Goal: Task Accomplishment & Management: Manage account settings

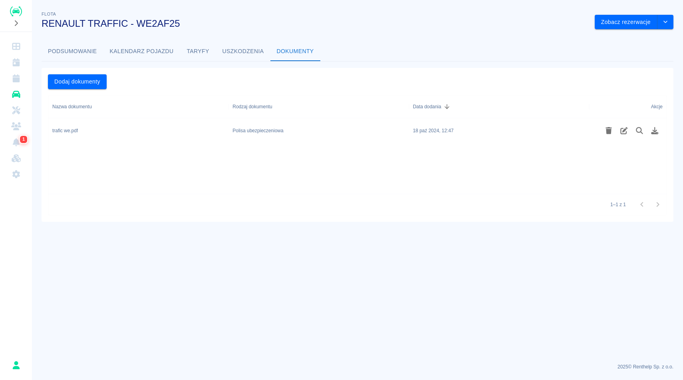
click at [20, 11] on img "Renthelp" at bounding box center [16, 11] width 12 height 10
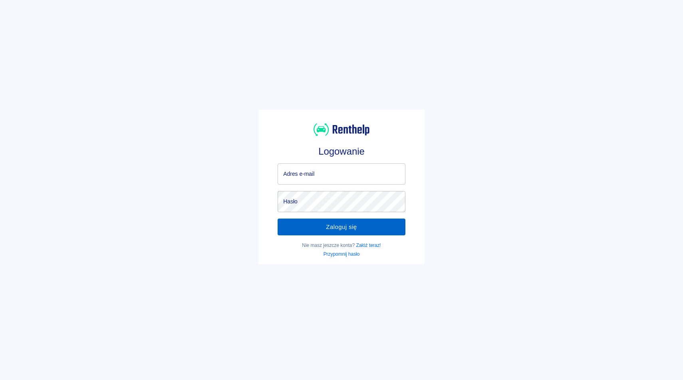
type input "kontakt@plazacar.pl"
click at [316, 231] on button "Zaloguj się" at bounding box center [342, 226] width 128 height 17
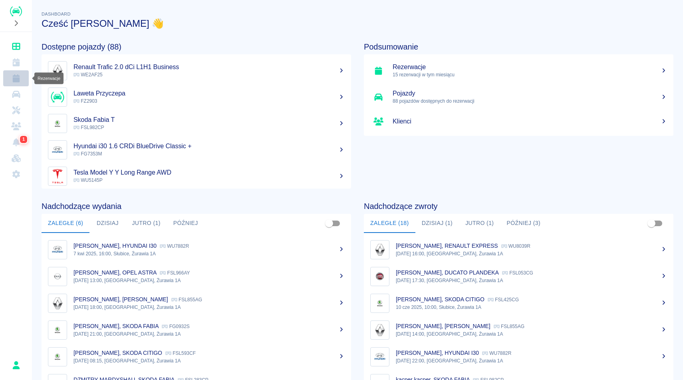
click at [18, 83] on link "Rezerwacje" at bounding box center [16, 78] width 26 height 16
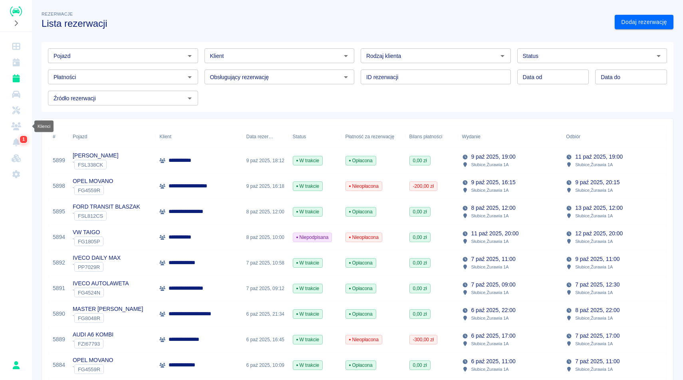
click at [16, 127] on icon "Klienci" at bounding box center [16, 126] width 10 height 8
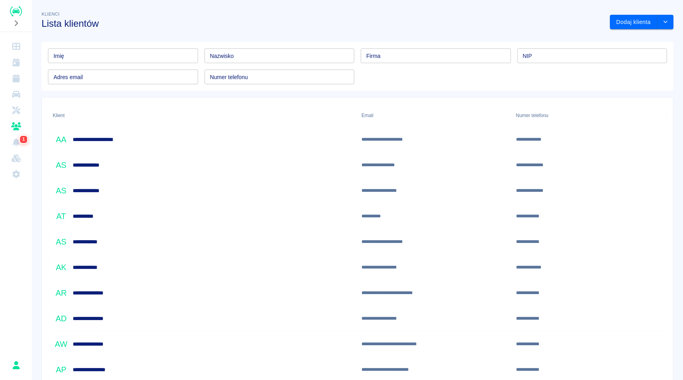
click at [192, 17] on div "Klienci Lista klientów" at bounding box center [319, 16] width 568 height 26
click at [640, 18] on button "Dodaj klienta" at bounding box center [634, 22] width 48 height 15
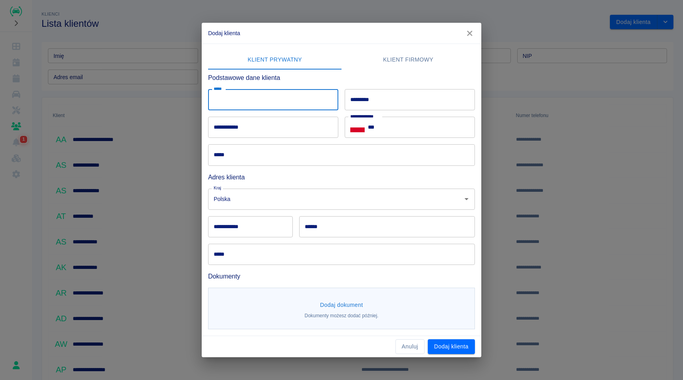
click at [307, 105] on input "*****" at bounding box center [273, 99] width 130 height 21
type input "********"
click at [419, 95] on input "*********" at bounding box center [410, 99] width 130 height 21
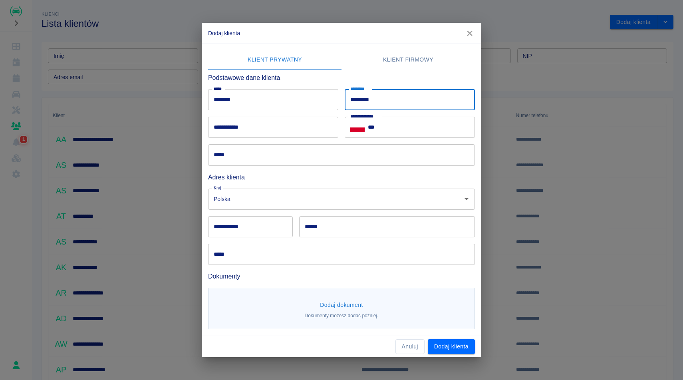
type input "*********"
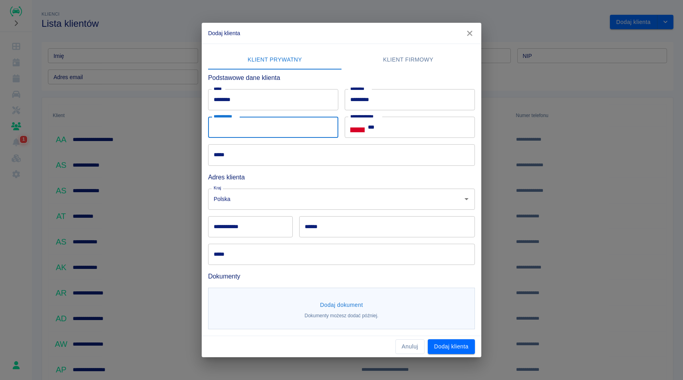
click at [289, 125] on input "**********" at bounding box center [273, 127] width 130 height 21
click at [229, 129] on input "**********" at bounding box center [273, 127] width 130 height 21
type input "**********"
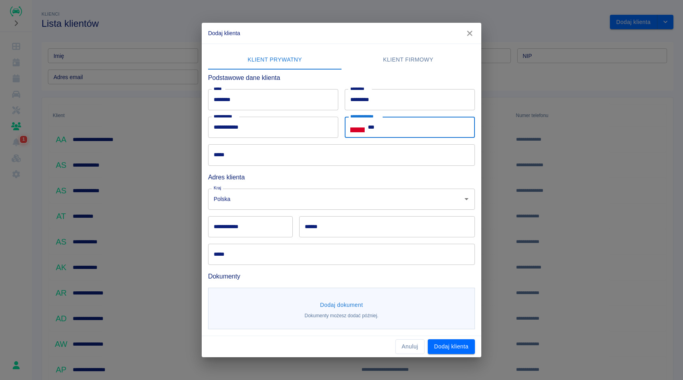
click at [408, 134] on input "***" at bounding box center [421, 127] width 107 height 21
type input "**********"
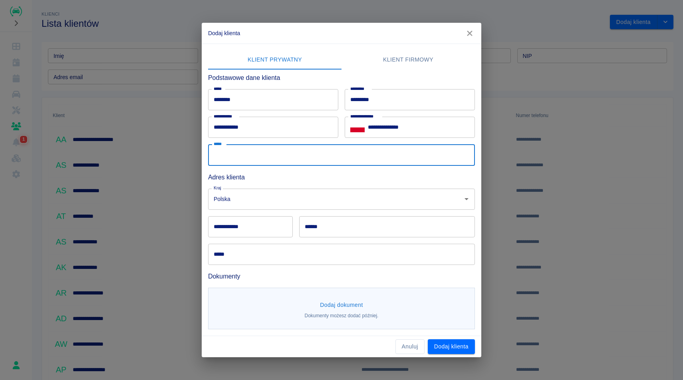
click at [359, 153] on input "*****" at bounding box center [341, 154] width 267 height 21
type input "**********"
click at [266, 204] on input "Polska" at bounding box center [330, 199] width 237 height 14
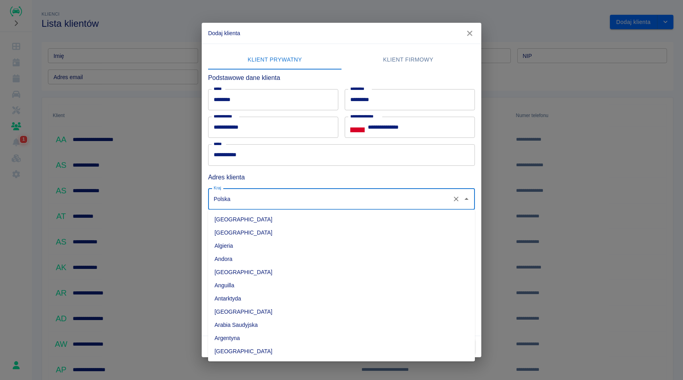
scroll to position [2079, 0]
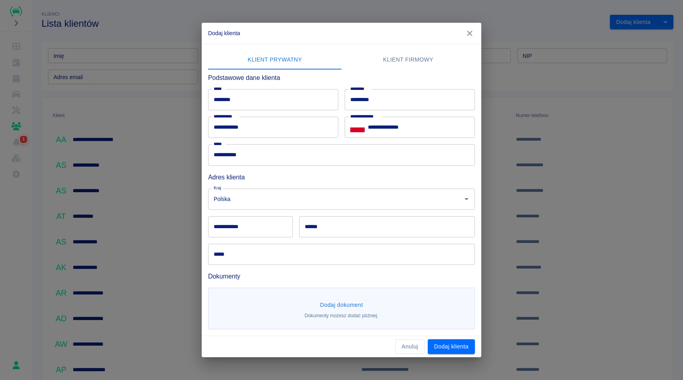
click at [344, 173] on h6 "Adres klienta" at bounding box center [341, 177] width 267 height 10
click at [260, 234] on input "**********" at bounding box center [250, 226] width 85 height 21
click at [341, 277] on h6 "Dokumenty" at bounding box center [341, 276] width 267 height 10
click at [246, 232] on input "**********" at bounding box center [250, 226] width 85 height 21
type input "******"
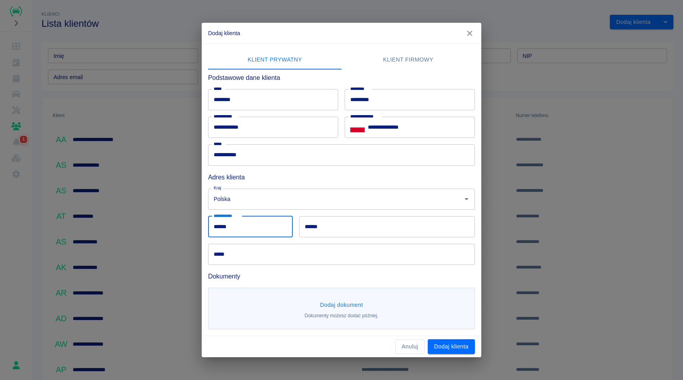
type input "*******"
click at [318, 252] on input "**********" at bounding box center [341, 254] width 267 height 21
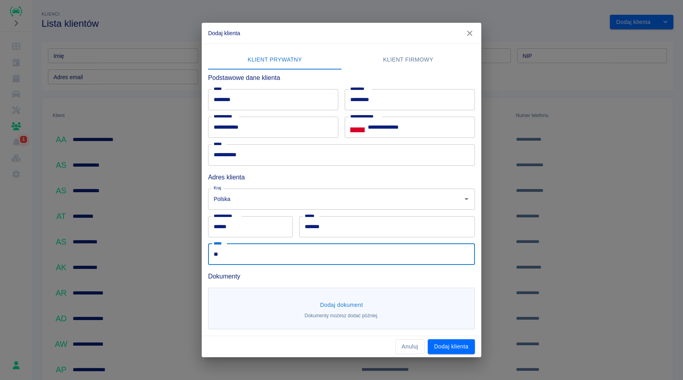
type input "*"
type input "*********"
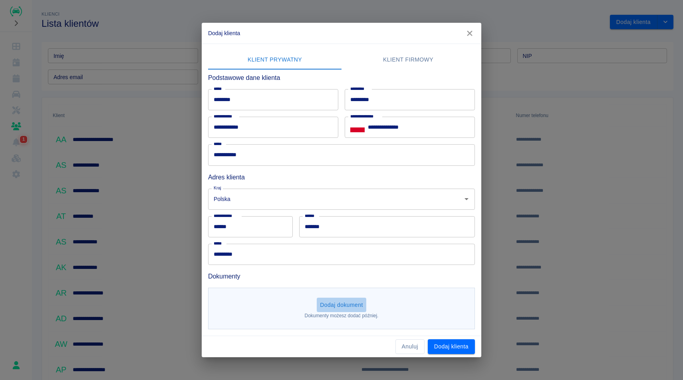
click at [356, 303] on button "Dodaj dokument" at bounding box center [342, 305] width 50 height 15
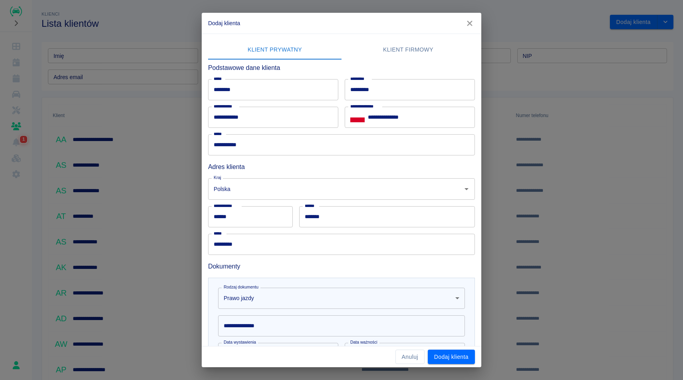
click at [343, 258] on div "Dokumenty" at bounding box center [338, 263] width 273 height 16
click at [430, 266] on h6 "Dokumenty" at bounding box center [341, 266] width 267 height 10
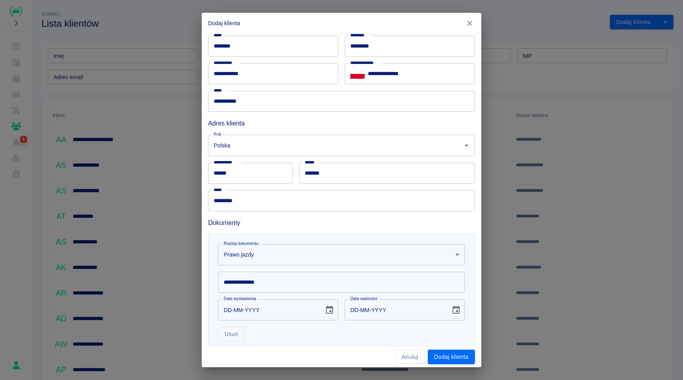
scroll to position [96, 0]
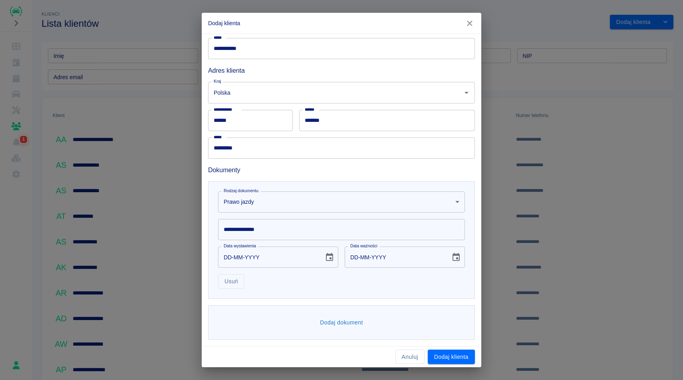
click at [288, 203] on body "**********" at bounding box center [341, 190] width 683 height 380
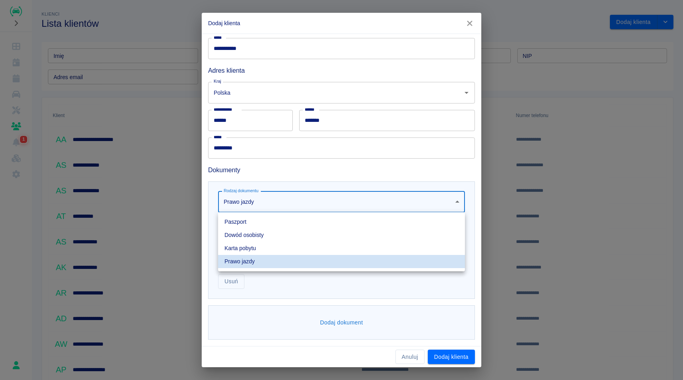
click at [276, 233] on li "Dowód osobisty" at bounding box center [341, 234] width 247 height 13
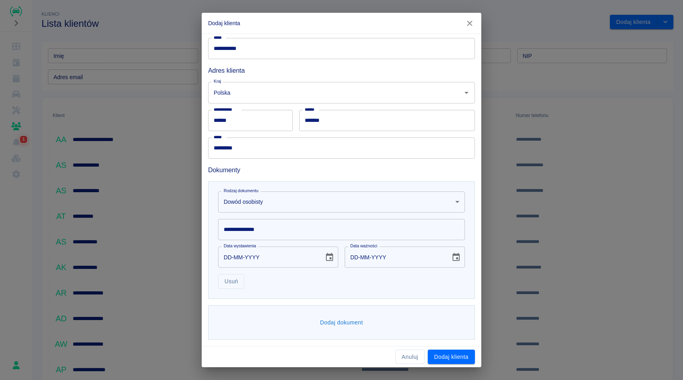
click at [270, 232] on input "**********" at bounding box center [341, 229] width 247 height 21
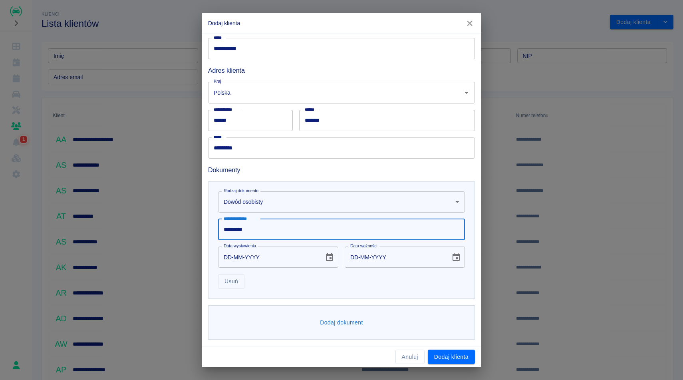
type input "*********"
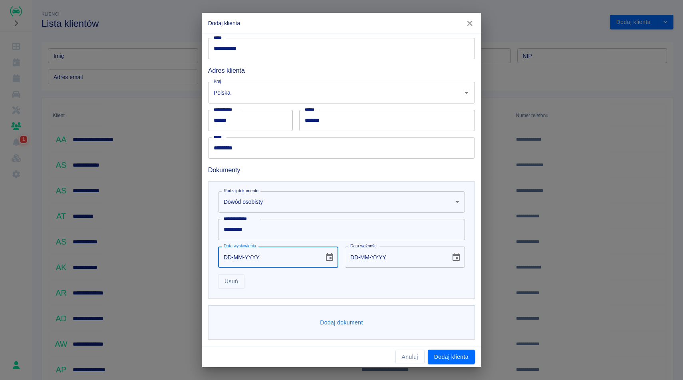
click at [234, 256] on input "DD-MM-YYYY" at bounding box center [268, 256] width 100 height 21
click at [282, 255] on input "DD-09-0008" at bounding box center [268, 256] width 100 height 21
click at [253, 261] on input "DD-09-0008" at bounding box center [268, 256] width 100 height 21
click at [329, 258] on icon "Choose date" at bounding box center [330, 257] width 10 height 10
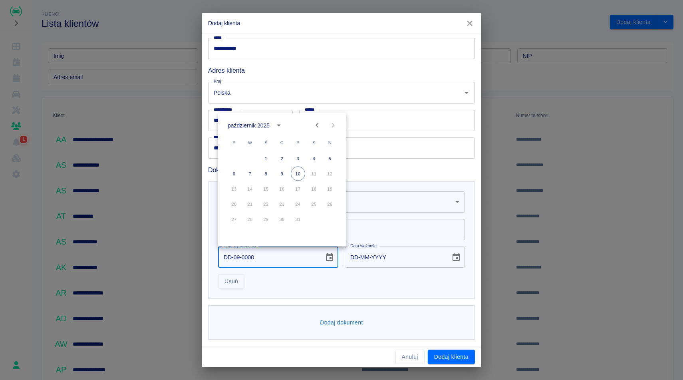
click at [317, 121] on icon "Previous month" at bounding box center [317, 126] width 10 height 10
click at [301, 187] on button "19" at bounding box center [298, 189] width 14 height 14
type input "19-09-2025"
type input "19-09-2035"
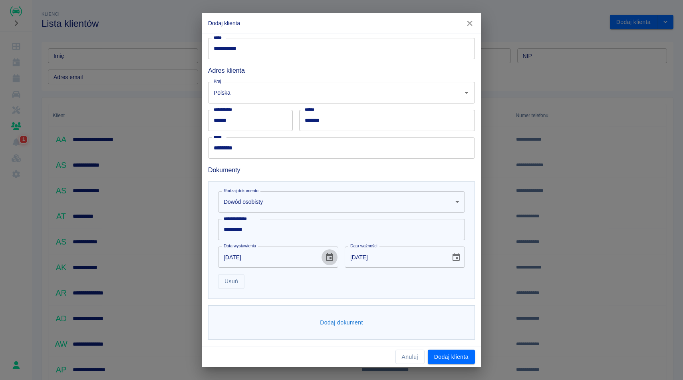
click at [327, 257] on icon "Choose date, selected date is 19 wrz 2025" at bounding box center [330, 257] width 10 height 10
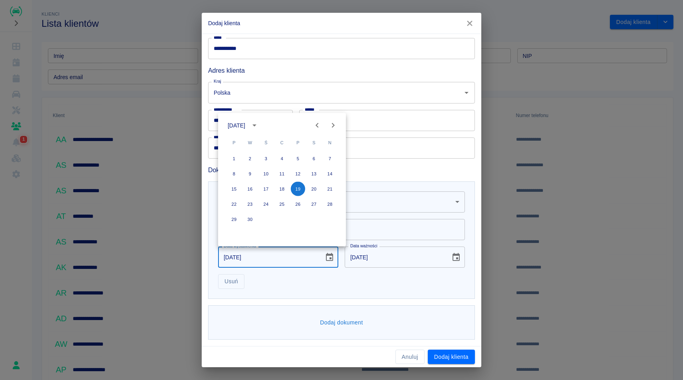
click at [261, 124] on button "calendar view is open, switch to year view" at bounding box center [255, 126] width 14 height 14
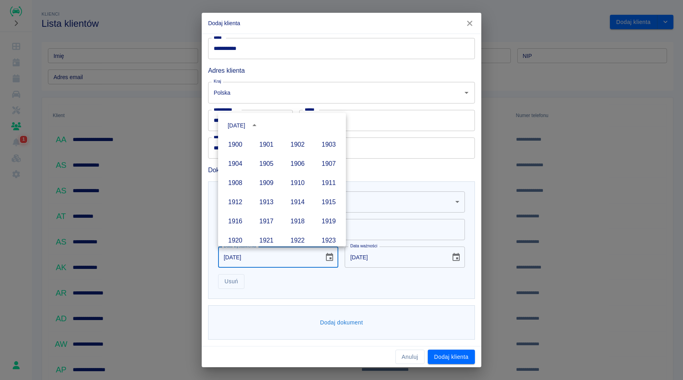
scroll to position [548, 0]
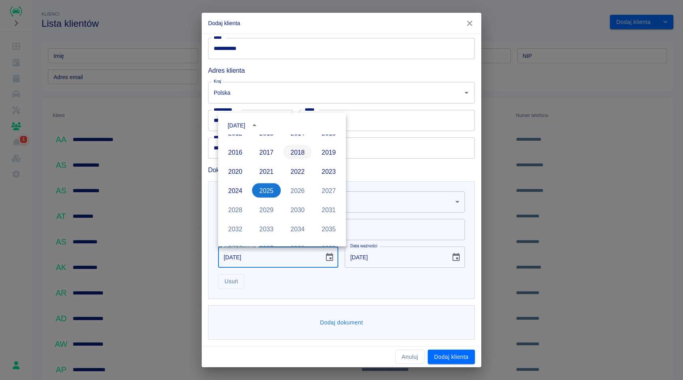
click at [297, 154] on button "2018" at bounding box center [297, 152] width 29 height 14
type input "19-09-2018"
type input "19-09-2028"
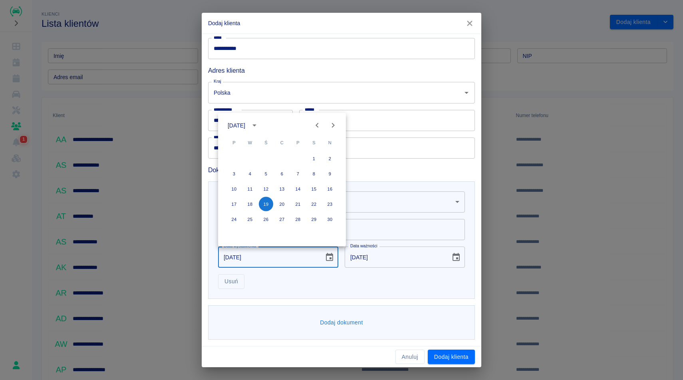
click at [358, 298] on div "**********" at bounding box center [341, 239] width 267 height 117
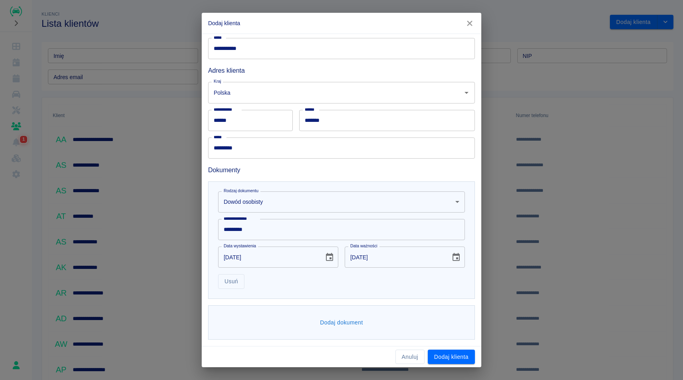
click at [457, 257] on icon "Choose date, selected date is 19 wrz 2028" at bounding box center [456, 257] width 7 height 8
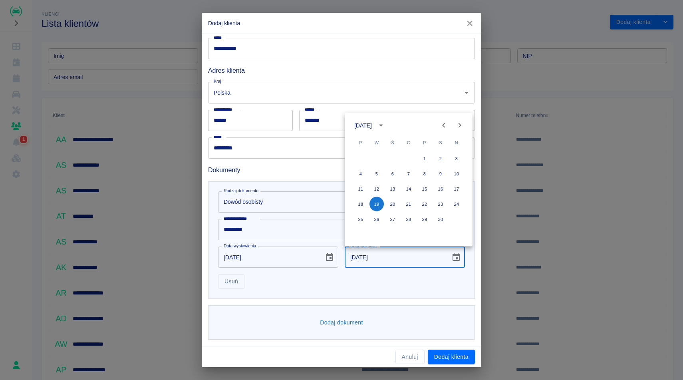
click at [369, 303] on div "Dodaj dokument" at bounding box center [338, 319] width 273 height 41
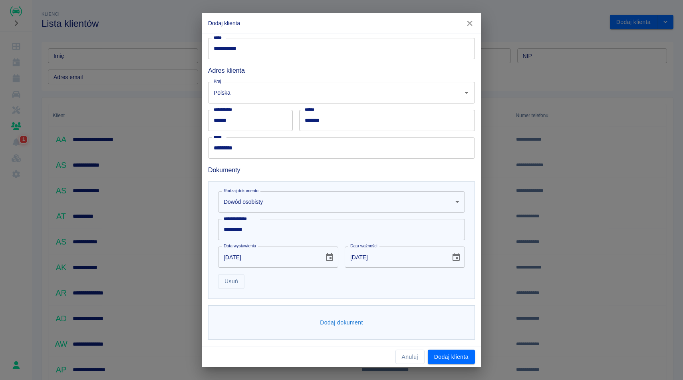
click at [352, 320] on button "Dodaj dokument" at bounding box center [342, 322] width 50 height 15
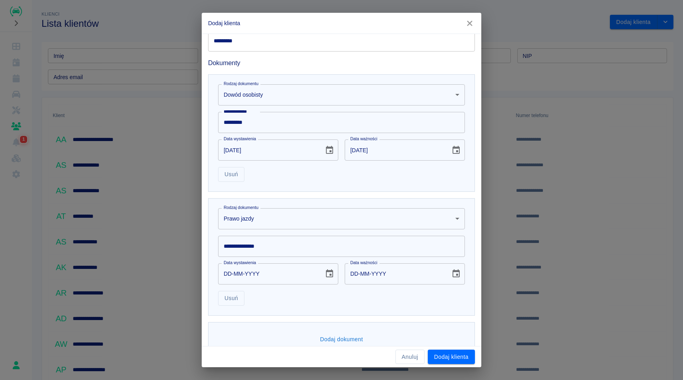
scroll to position [213, 0]
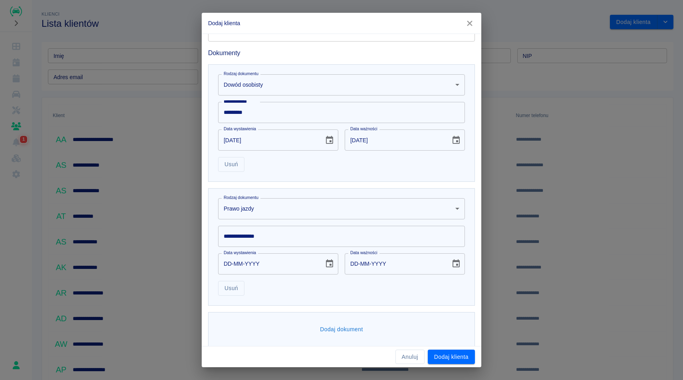
click at [264, 231] on input "**********" at bounding box center [341, 236] width 247 height 21
type input "**********"
click at [254, 268] on input "DD-MM-YYYY" at bounding box center [268, 263] width 100 height 21
click at [274, 265] on input "DD-MM-YYYY" at bounding box center [268, 263] width 100 height 21
click at [326, 269] on button "Choose date" at bounding box center [330, 264] width 16 height 16
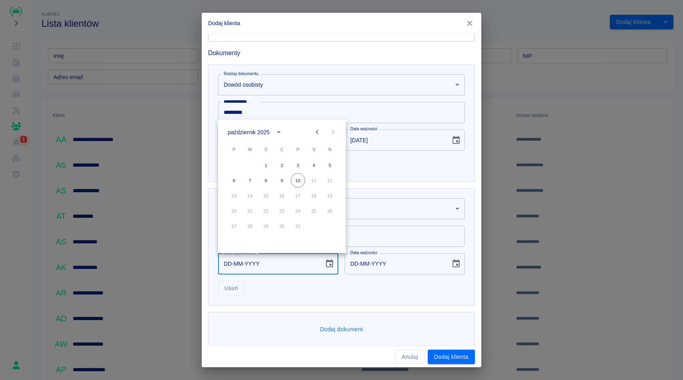
click at [266, 133] on div "październik 2025" at bounding box center [249, 132] width 42 height 8
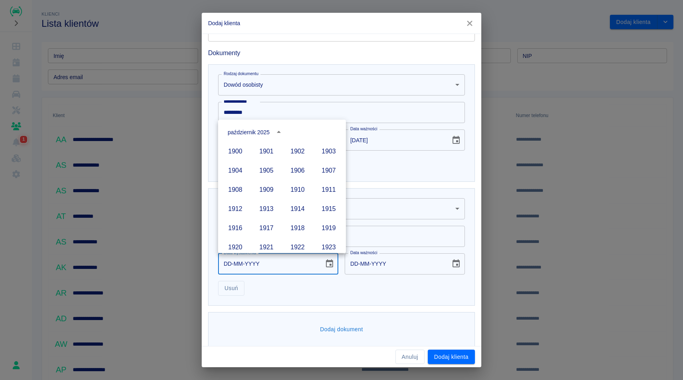
scroll to position [548, 0]
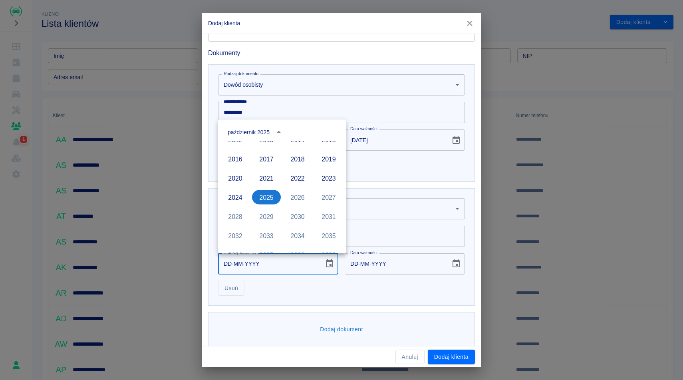
click at [255, 130] on div "październik 2025" at bounding box center [249, 132] width 42 height 8
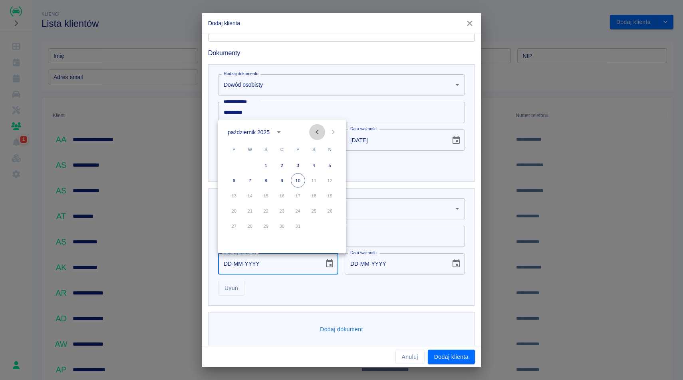
click at [320, 131] on icon "Previous month" at bounding box center [317, 132] width 10 height 10
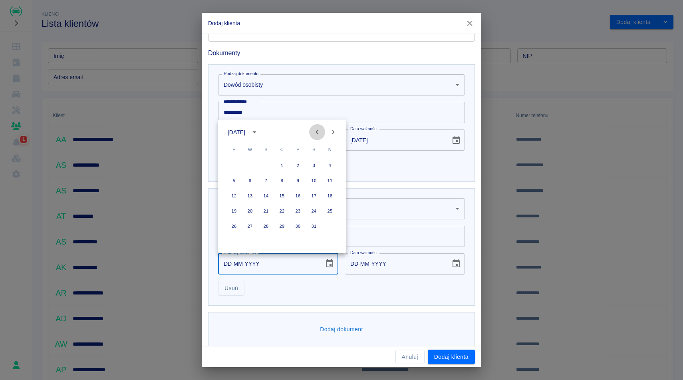
click at [320, 131] on icon "Previous month" at bounding box center [317, 132] width 10 height 10
click at [316, 164] on button "5" at bounding box center [314, 165] width 14 height 14
type input "05-04-2025"
type input "05-04-2035"
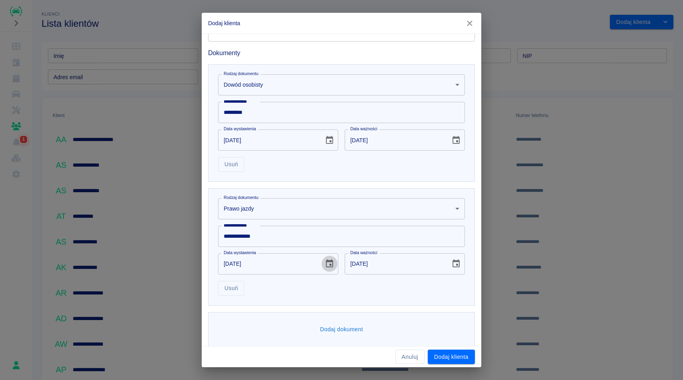
click at [329, 266] on icon "Choose date, selected date is 5 kwi 2025" at bounding box center [330, 264] width 10 height 10
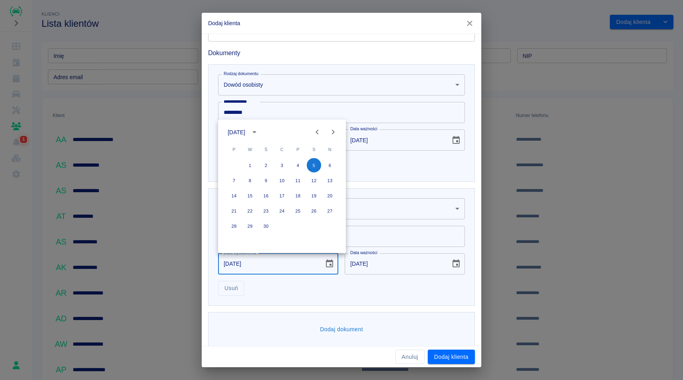
click at [248, 133] on div "kwiecień 2025" at bounding box center [238, 132] width 20 height 8
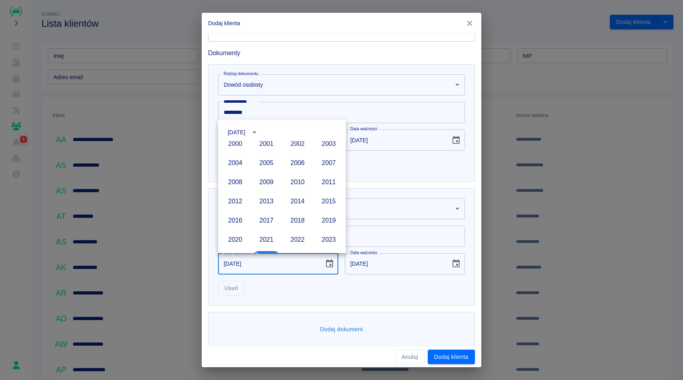
scroll to position [485, 0]
click at [327, 149] on button "2003" at bounding box center [328, 145] width 29 height 14
type input "05-04-2003"
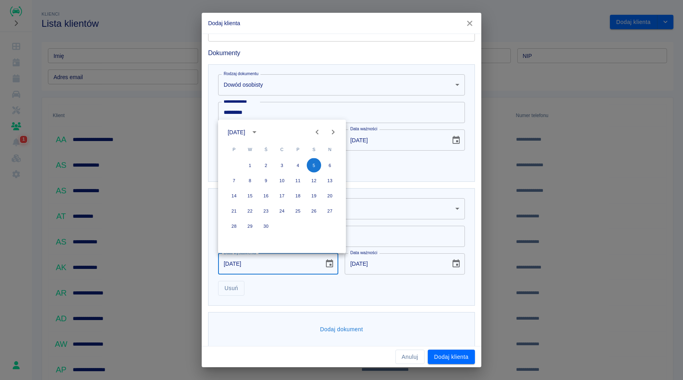
click at [374, 289] on div "Usuń" at bounding box center [338, 284] width 253 height 21
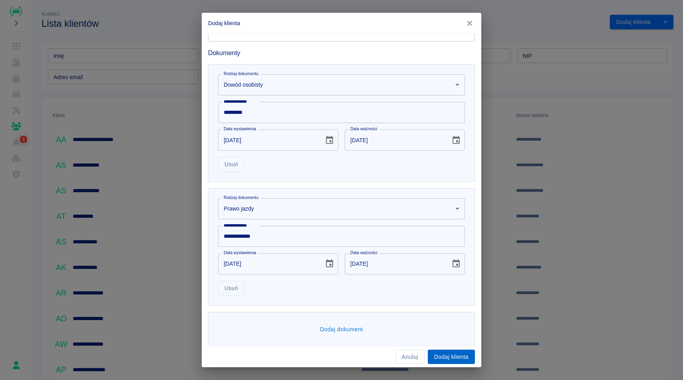
click at [460, 359] on button "Dodaj klienta" at bounding box center [451, 356] width 47 height 15
click at [376, 268] on input "05-04-2013" at bounding box center [395, 263] width 100 height 21
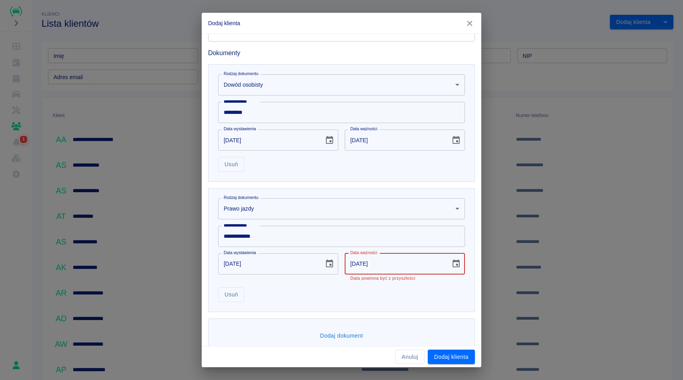
click at [458, 266] on icon "Choose date, selected date is 5 kwi 2013" at bounding box center [456, 264] width 10 height 10
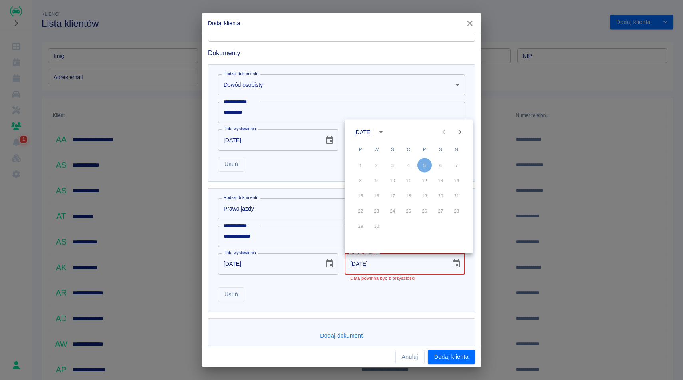
click at [386, 130] on icon "calendar view is open, switch to year view" at bounding box center [381, 132] width 10 height 10
click at [386, 132] on icon "year view is open, switch to calendar view" at bounding box center [381, 132] width 10 height 10
click at [372, 131] on div "kwiecień 2013" at bounding box center [363, 132] width 18 height 8
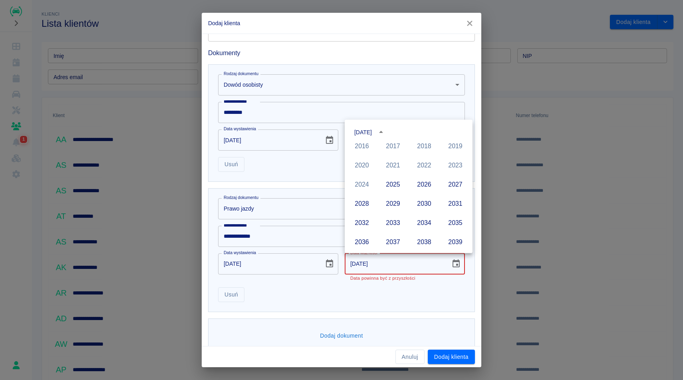
scroll to position [565, 0]
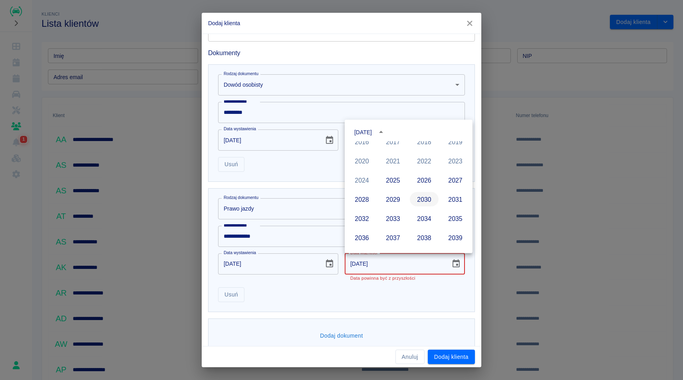
click at [423, 197] on button "2030" at bounding box center [424, 199] width 29 height 14
type input "05-04-2030"
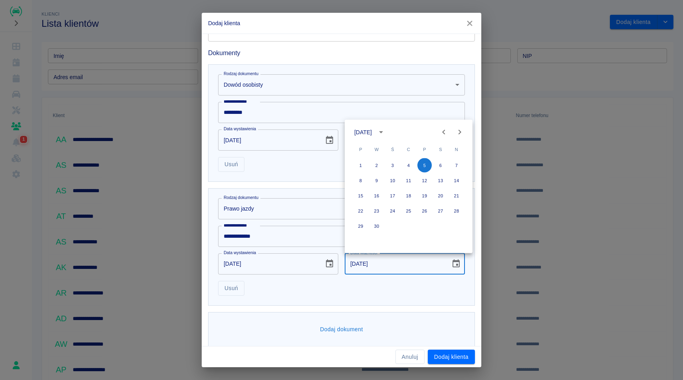
click at [416, 312] on div "Dodaj dokument" at bounding box center [341, 329] width 267 height 35
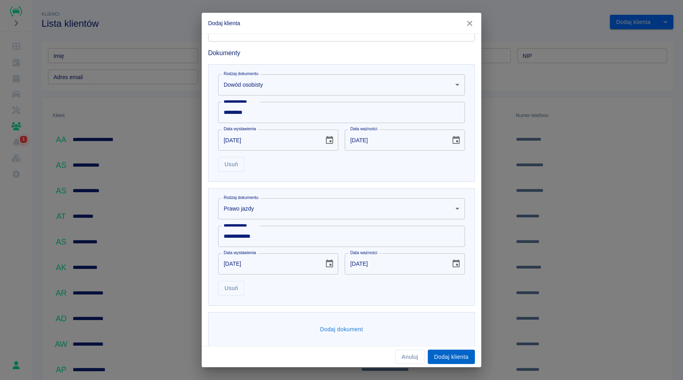
click at [452, 359] on button "Dodaj klienta" at bounding box center [451, 356] width 47 height 15
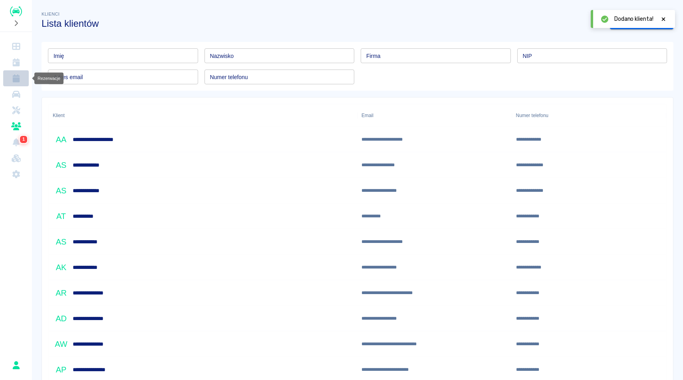
click at [14, 77] on icon "Rezerwacje" at bounding box center [16, 78] width 10 height 8
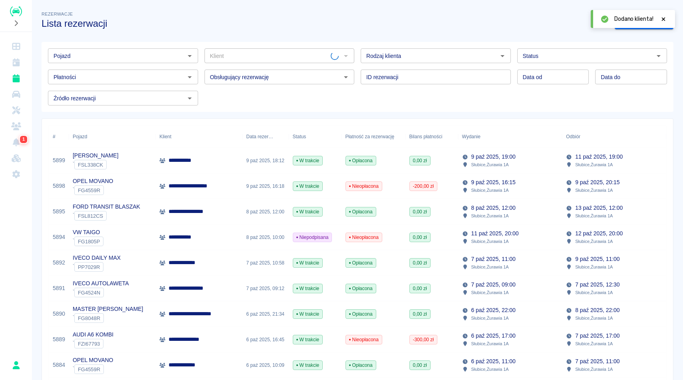
click at [663, 19] on icon at bounding box center [664, 19] width 4 height 4
click at [628, 24] on link "Dodaj rezerwację" at bounding box center [644, 22] width 59 height 15
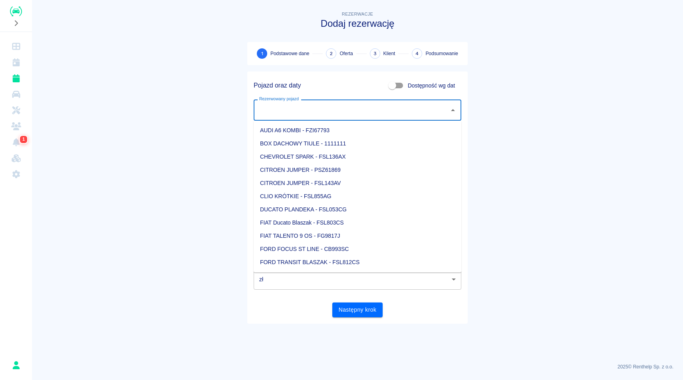
click at [320, 109] on input "Rezerwowany pojazd" at bounding box center [351, 110] width 189 height 14
click at [322, 185] on li "OPEL MOVANO - FG4559R" at bounding box center [358, 183] width 208 height 13
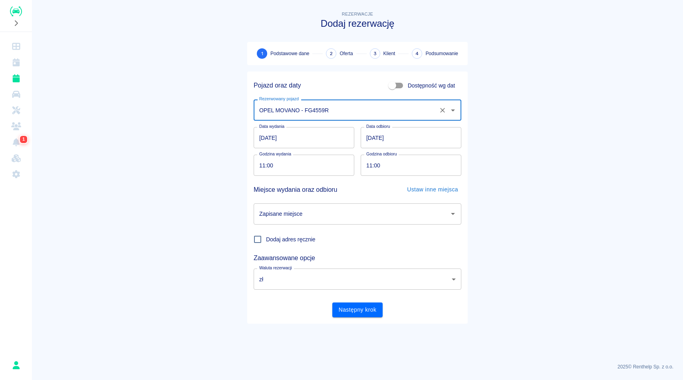
type input "OPEL MOVANO - FG4559R"
click at [306, 144] on input "10.10.2025" at bounding box center [304, 137] width 101 height 21
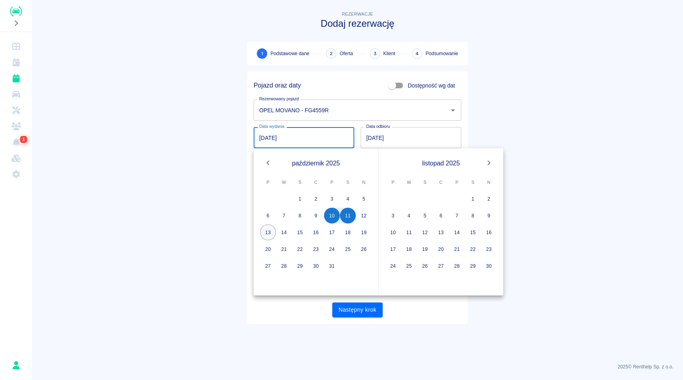
click at [270, 233] on button "13" at bounding box center [268, 232] width 16 height 16
type input "13.10.2025"
type input "DD.MM.YYYY"
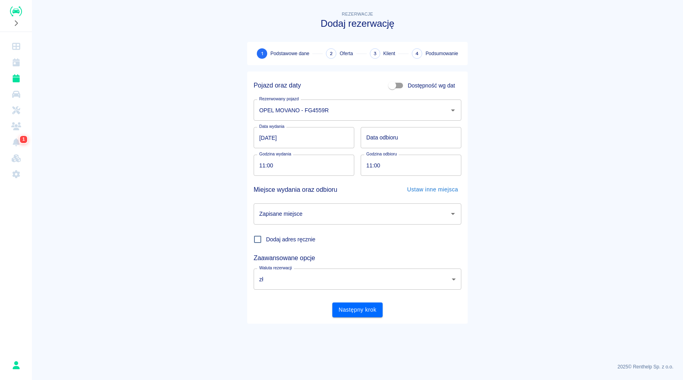
click at [355, 123] on div "Data wydania 13.10.2025 Data wydania Data odbioru Data odbioru" at bounding box center [354, 135] width 214 height 28
click at [312, 163] on input "11:00" at bounding box center [301, 165] width 95 height 21
type input "17:00"
type input "DD.MM.YYYY"
click at [404, 137] on input "DD.MM.YYYY" at bounding box center [411, 137] width 101 height 21
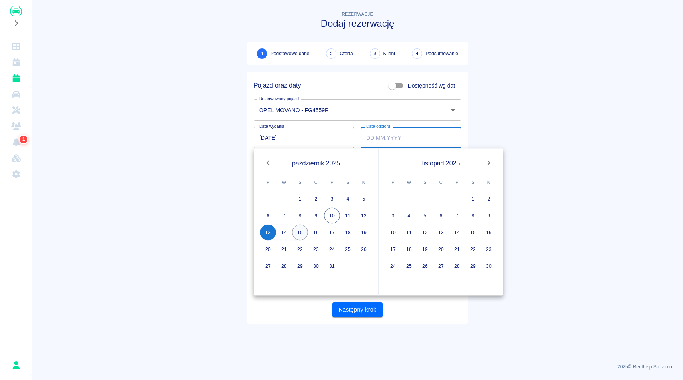
click at [302, 234] on button "15" at bounding box center [300, 232] width 16 height 16
type input "15.10.2025"
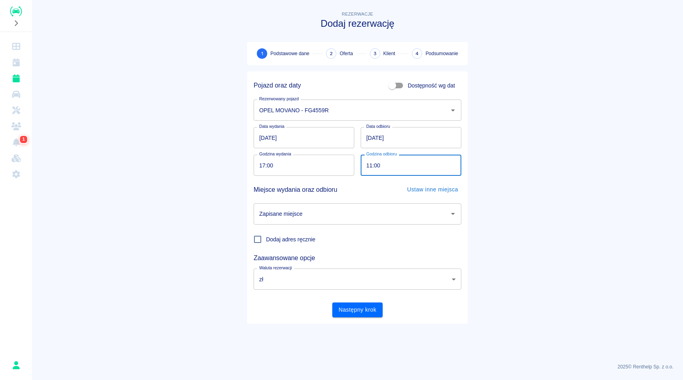
click at [402, 166] on input "11:00" at bounding box center [408, 165] width 95 height 21
type input "17:00"
click at [357, 186] on div "Miejsce wydania oraz odbioru Ustaw inne miejsca" at bounding box center [358, 189] width 208 height 15
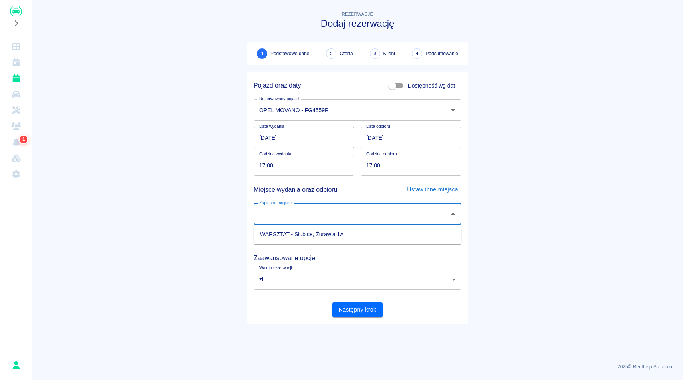
click at [341, 216] on input "Zapisane miejsce" at bounding box center [351, 214] width 189 height 14
click at [338, 238] on li "WARSZTAT - Słubice, Żurawia 1A" at bounding box center [358, 234] width 208 height 13
type input "WARSZTAT - Słubice, Żurawia 1A"
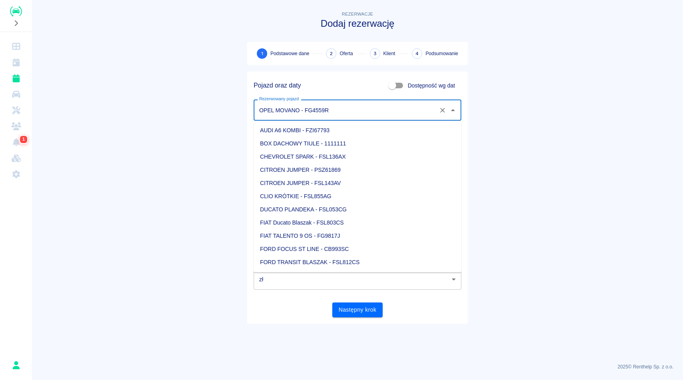
click at [343, 106] on input "OPEL MOVANO - FG4559R" at bounding box center [346, 110] width 178 height 14
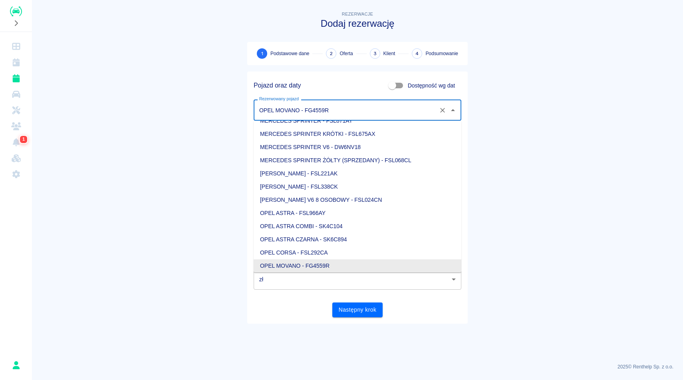
click at [343, 106] on input "OPEL MOVANO - FG4559R" at bounding box center [346, 110] width 178 height 14
click at [338, 109] on input "OPEL MOVANO - FG4559R" at bounding box center [346, 110] width 178 height 14
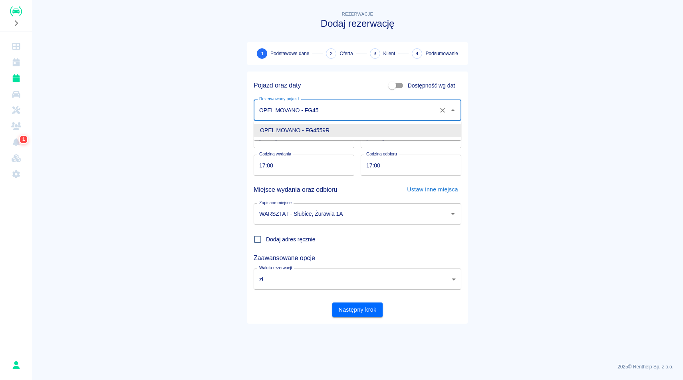
type input "OPEL MOVANO - FG4"
click at [441, 108] on icon "Wyczyść" at bounding box center [443, 110] width 8 height 8
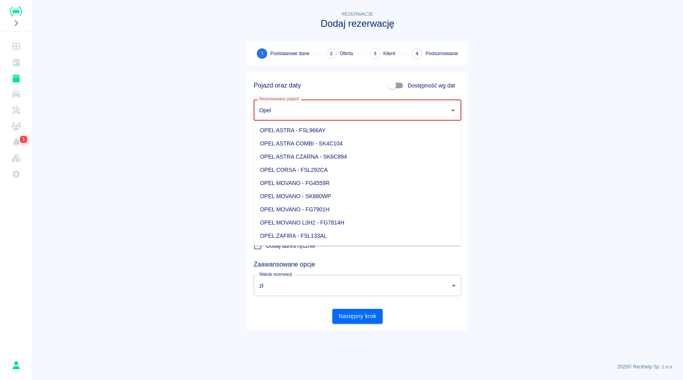
click at [375, 179] on li "OPEL MOVANO - FG4559R" at bounding box center [358, 183] width 208 height 13
type input "OPEL MOVANO - FG4559R"
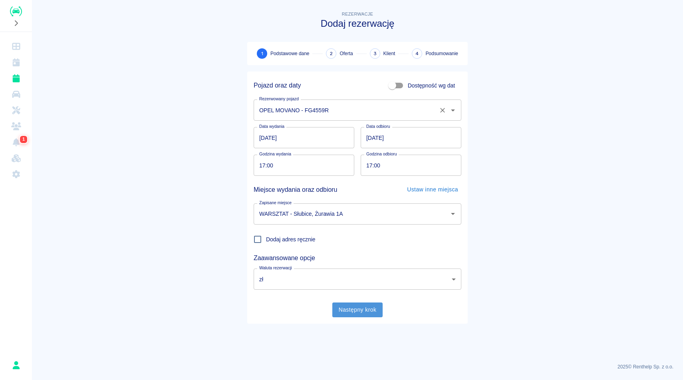
click at [353, 312] on button "Następny krok" at bounding box center [357, 309] width 51 height 15
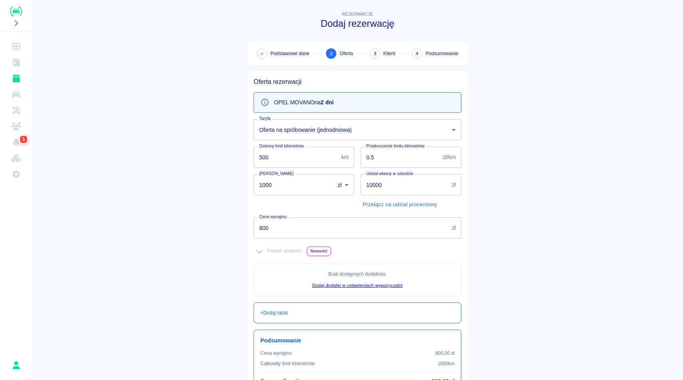
click at [526, 216] on main "Rezerwacje Dodaj rezerwację Podstawowe dane 2 Oferta 3 Klient 4 Podsumowanie Of…" at bounding box center [357, 224] width 651 height 429
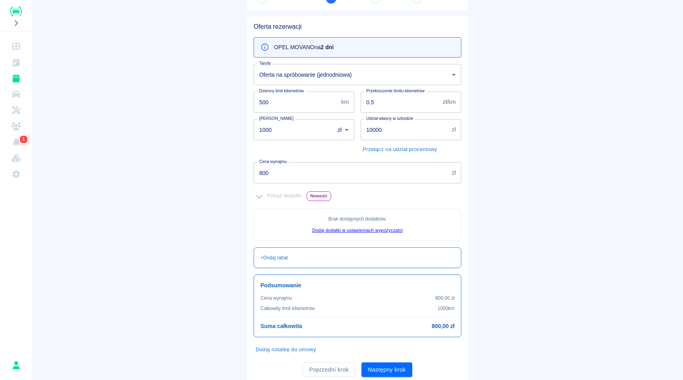
scroll to position [81, 0]
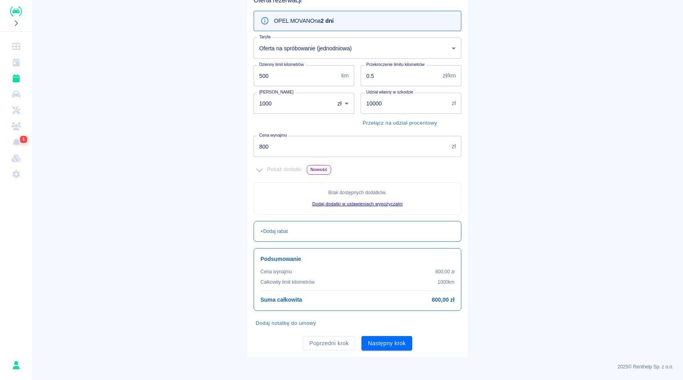
click at [508, 249] on main "Rezerwacje Dodaj rezerwację Podstawowe dane 2 Oferta 3 Klient 4 Podsumowanie Of…" at bounding box center [357, 142] width 651 height 429
click at [395, 341] on button "Następny krok" at bounding box center [386, 343] width 51 height 15
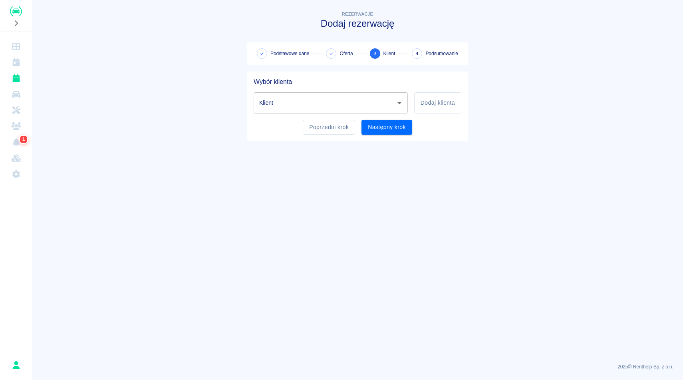
click at [303, 103] on input "Klient" at bounding box center [324, 103] width 135 height 14
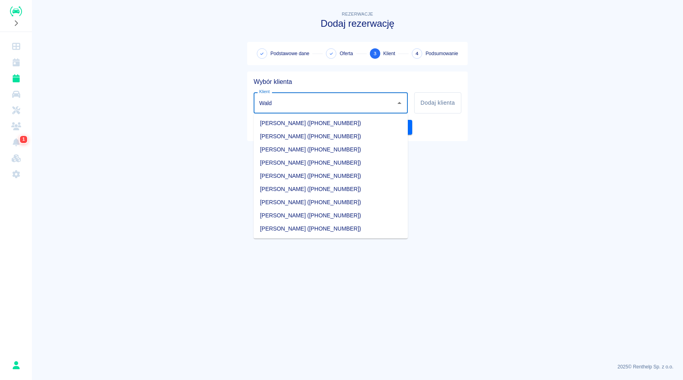
click at [310, 189] on li "Waldemar Zdanowicz (+48533253391)" at bounding box center [331, 189] width 154 height 13
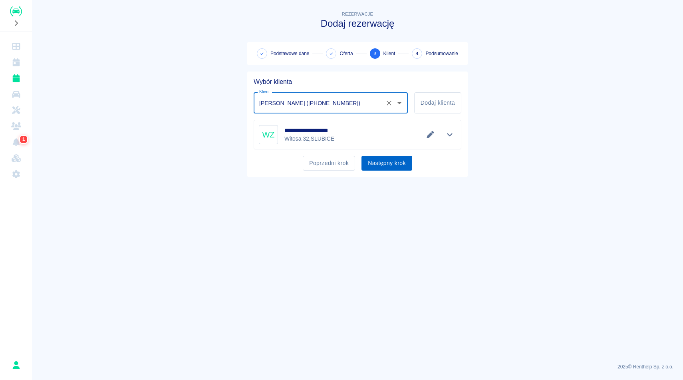
type input "Waldemar Zdanowicz (+48533253391)"
click at [396, 161] on button "Następny krok" at bounding box center [386, 163] width 51 height 15
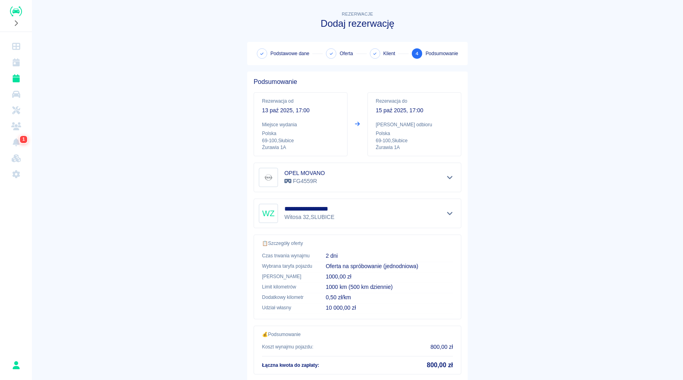
click at [548, 170] on main "**********" at bounding box center [357, 209] width 651 height 398
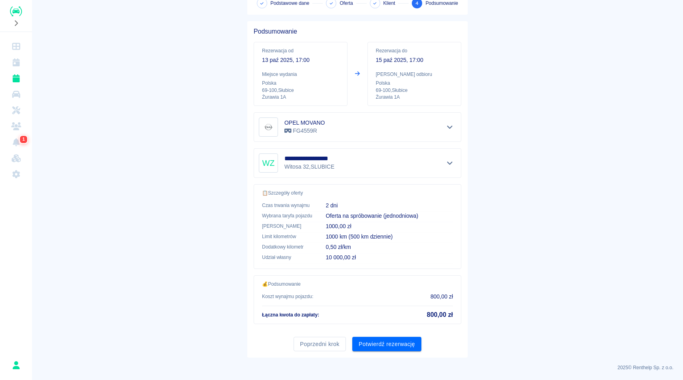
scroll to position [51, 0]
click at [394, 344] on button "Potwierdź rezerwację" at bounding box center [386, 343] width 69 height 15
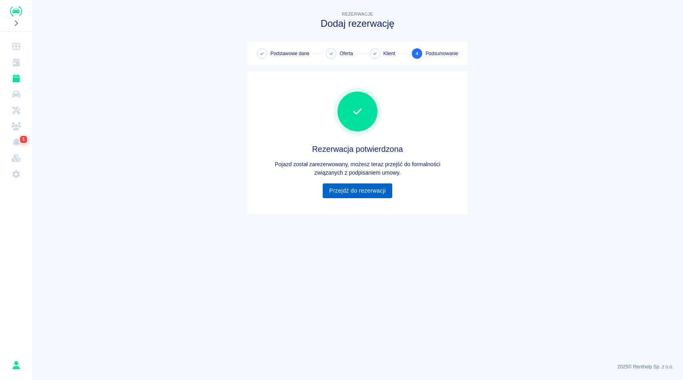
click at [351, 190] on link "Przejdź do rezerwacji" at bounding box center [357, 190] width 69 height 15
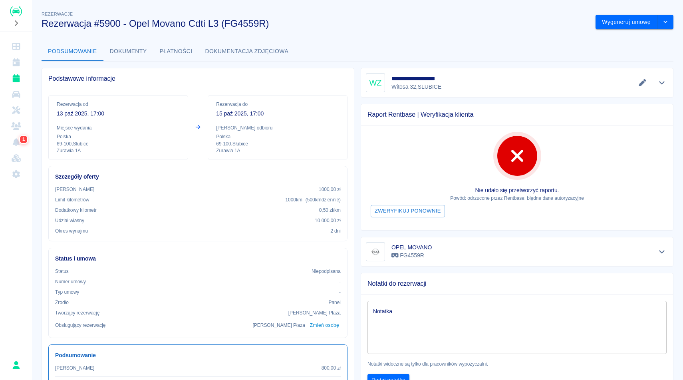
click at [464, 17] on div "Rezerwacje Rezerwacja #5900 - Opel Movano Cdti L3 (FG4559R)" at bounding box center [312, 16] width 554 height 26
click at [650, 26] on button "Wygeneruj umowę" at bounding box center [626, 22] width 62 height 15
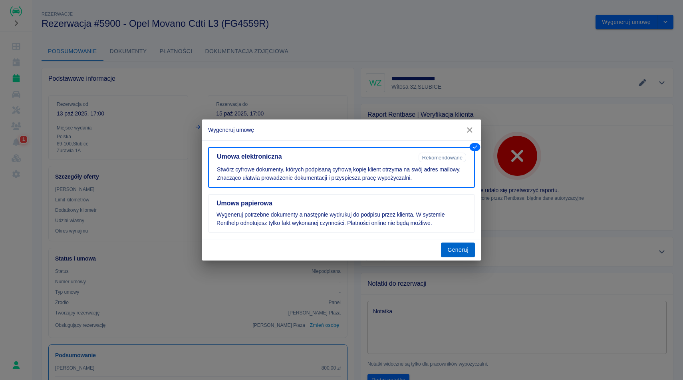
click at [455, 253] on button "Generuj" at bounding box center [458, 249] width 34 height 15
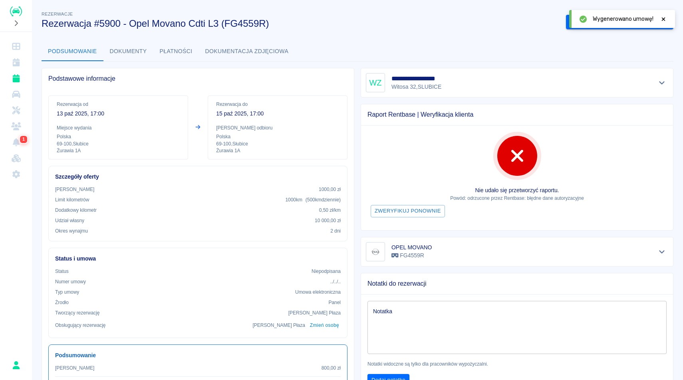
scroll to position [16, 0]
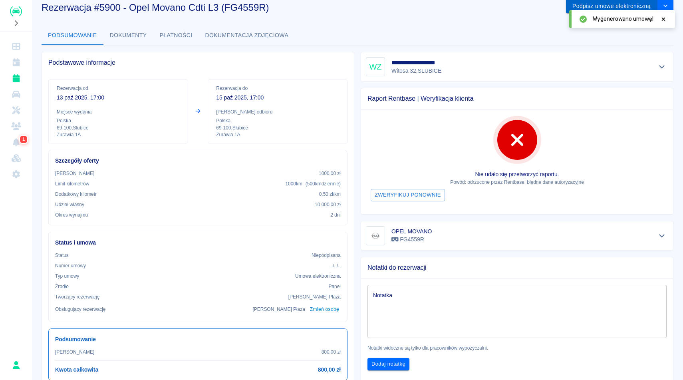
click at [637, 1] on button "Podpisz umowę elektroniczną" at bounding box center [611, 6] width 91 height 15
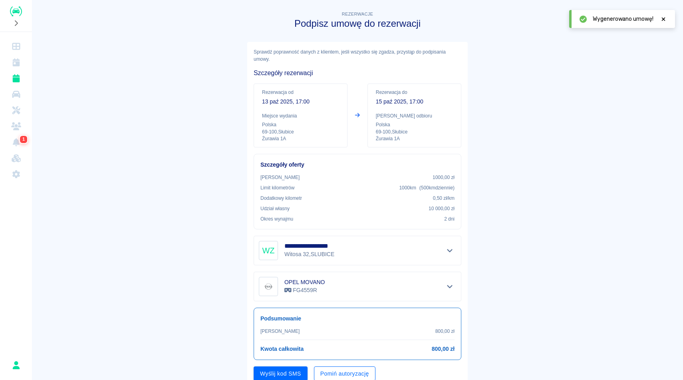
click at [339, 375] on button "Pomiń autoryzację" at bounding box center [345, 373] width 62 height 15
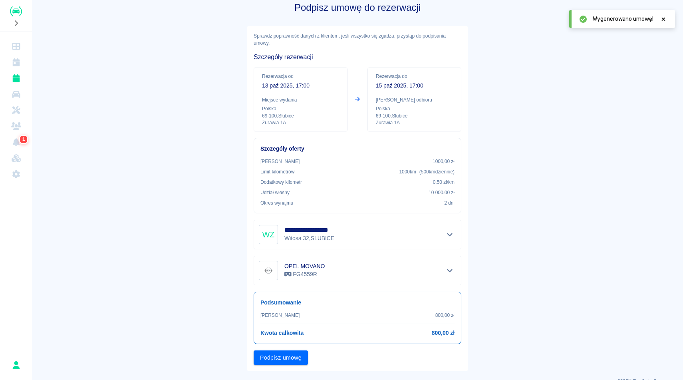
scroll to position [30, 0]
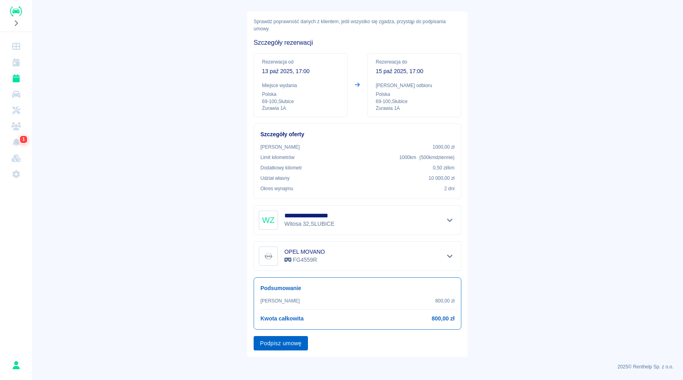
click at [296, 344] on button "Podpisz umowę" at bounding box center [281, 343] width 54 height 15
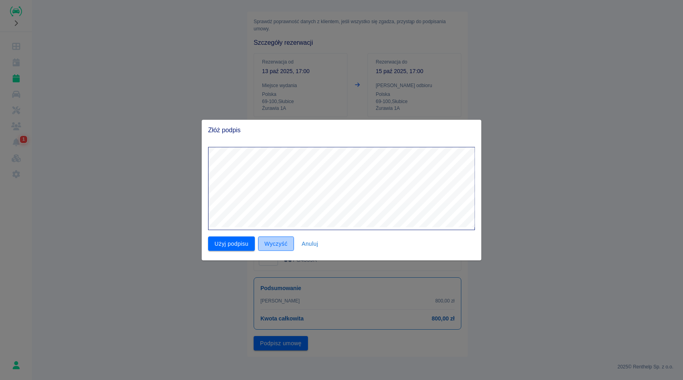
click at [279, 247] on button "Wyczyść" at bounding box center [276, 243] width 36 height 15
click at [379, 237] on div "Użyj podpisu Wyczyść Anuluj" at bounding box center [338, 195] width 273 height 111
click at [278, 243] on button "Wyczyść" at bounding box center [276, 243] width 36 height 15
click at [238, 240] on button "Użyj podpisu" at bounding box center [231, 243] width 47 height 15
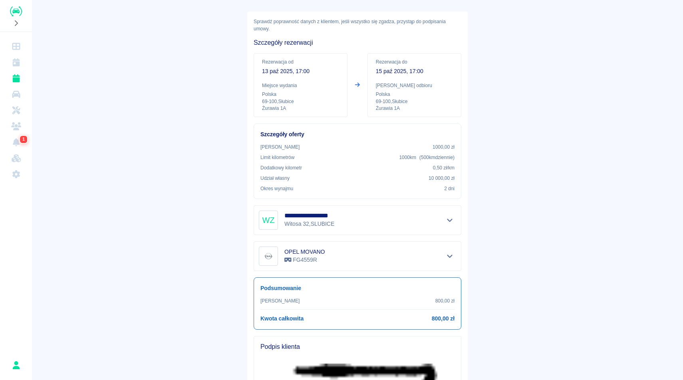
click at [641, 250] on main "**********" at bounding box center [357, 307] width 651 height 657
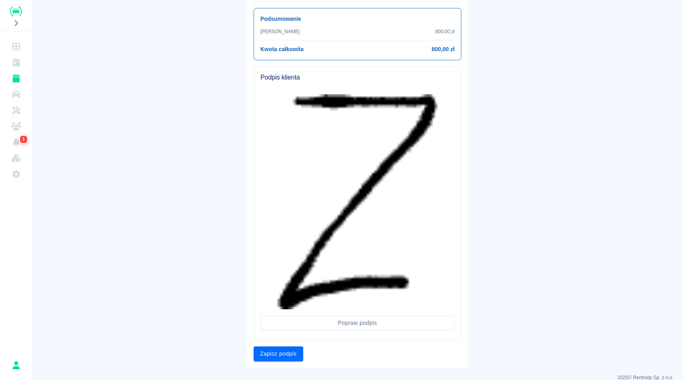
scroll to position [310, 0]
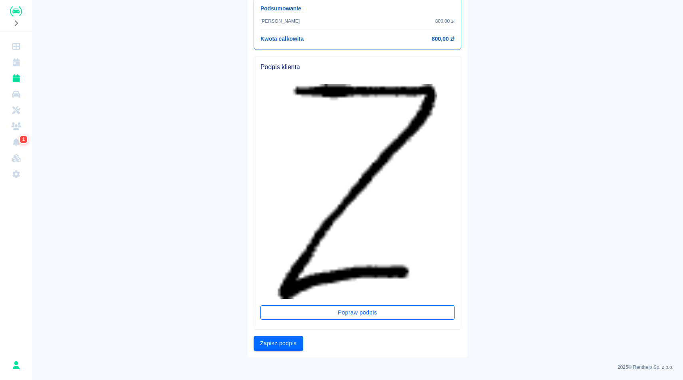
click at [373, 316] on button "Popraw podpis" at bounding box center [357, 312] width 194 height 15
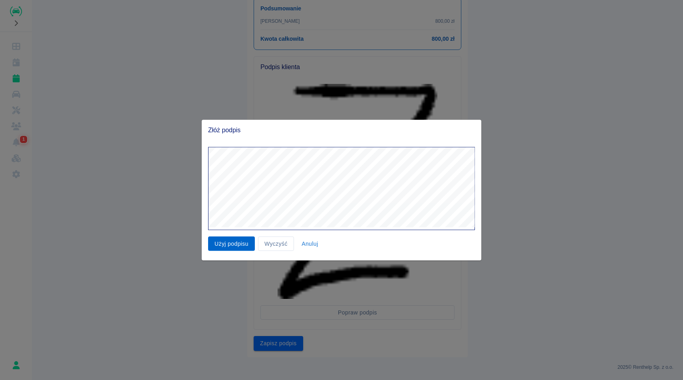
click at [223, 246] on button "Użyj podpisu" at bounding box center [231, 243] width 47 height 15
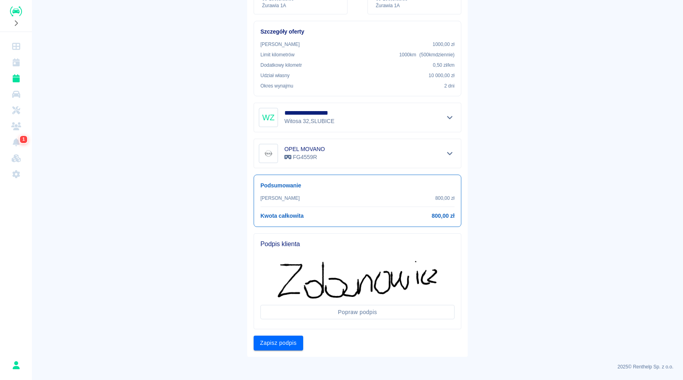
scroll to position [133, 0]
click at [557, 214] on main "**********" at bounding box center [357, 117] width 651 height 480
click at [290, 344] on button "Zapisz podpis" at bounding box center [279, 342] width 50 height 15
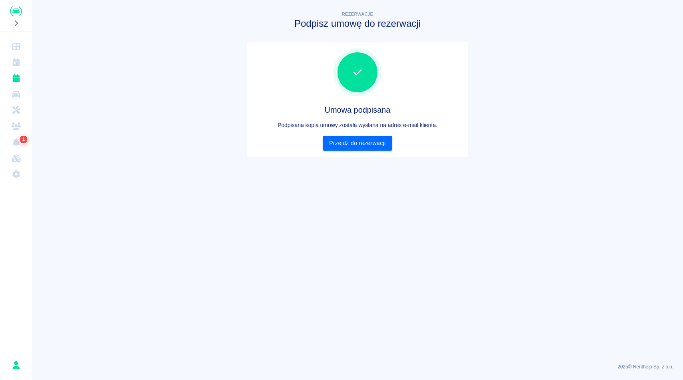
scroll to position [0, 0]
click at [348, 143] on link "Przejdź do rezerwacji" at bounding box center [357, 143] width 69 height 15
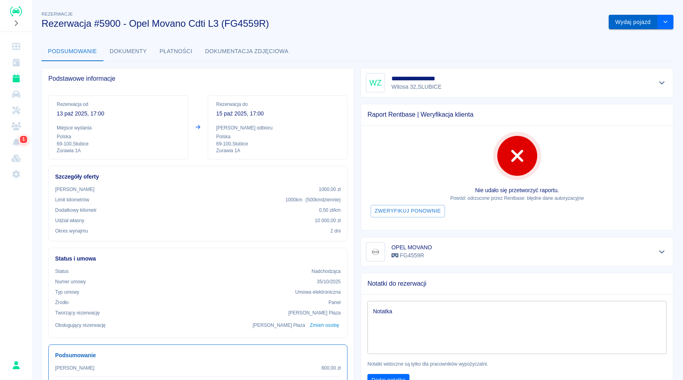
click at [636, 18] on button "Wydaj pojazd" at bounding box center [633, 22] width 49 height 15
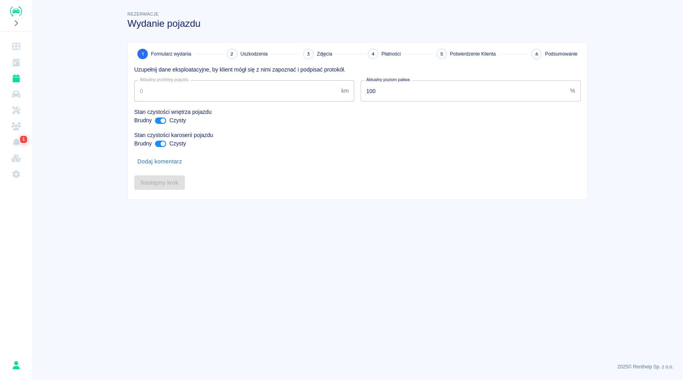
type input "55286"
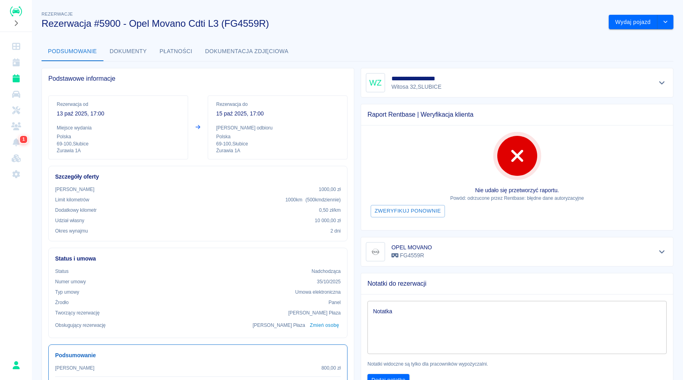
click at [315, 34] on div "**********" at bounding box center [357, 252] width 651 height 498
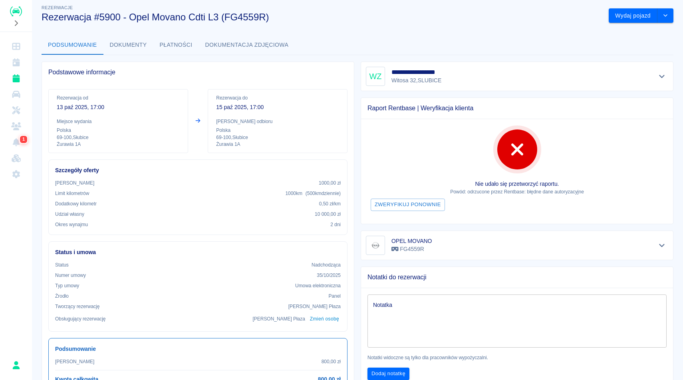
scroll to position [1, 0]
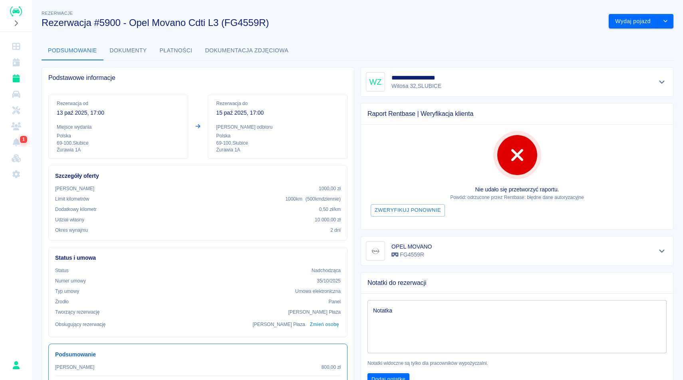
click at [429, 49] on div "Podsumowanie Dokumenty Płatności Dokumentacja zdjęciowa" at bounding box center [358, 50] width 632 height 19
click at [426, 44] on div "Podsumowanie Dokumenty Płatności Dokumentacja zdjęciowa" at bounding box center [358, 50] width 632 height 19
click at [495, 26] on h3 "Rezerwacja #5900 - Opel Movano Cdti L3 (FG4559R)" at bounding box center [322, 22] width 561 height 11
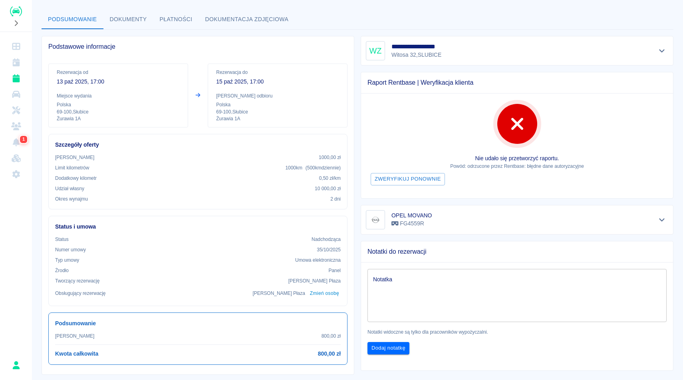
scroll to position [33, 0]
click at [661, 51] on icon "Pokaż szczegóły" at bounding box center [662, 50] width 6 height 3
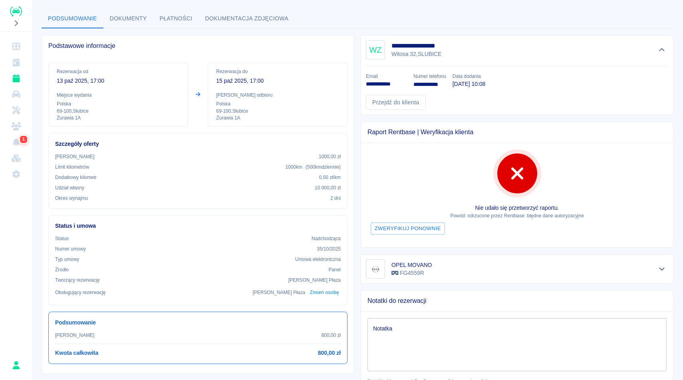
click at [335, 18] on div "Podsumowanie Dokumenty Płatności Dokumentacja zdjęciowa" at bounding box center [358, 18] width 632 height 19
click at [125, 18] on button "Dokumenty" at bounding box center [128, 18] width 50 height 19
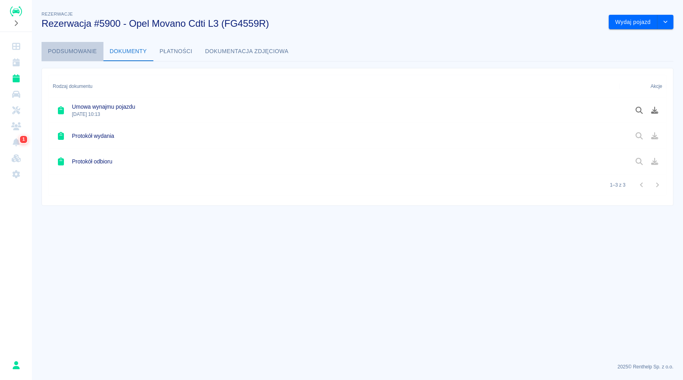
click at [80, 44] on button "Podsumowanie" at bounding box center [73, 51] width 62 height 19
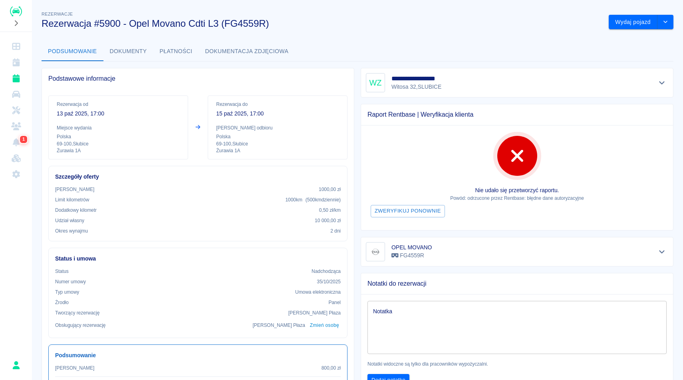
click at [200, 125] on icon at bounding box center [198, 127] width 7 height 6
click at [196, 127] on icon at bounding box center [197, 127] width 5 height 4
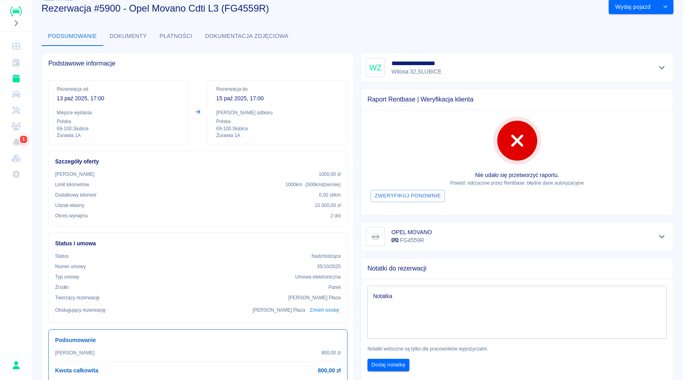
scroll to position [16, 0]
click at [668, 3] on button "drop-down" at bounding box center [665, 6] width 16 height 15
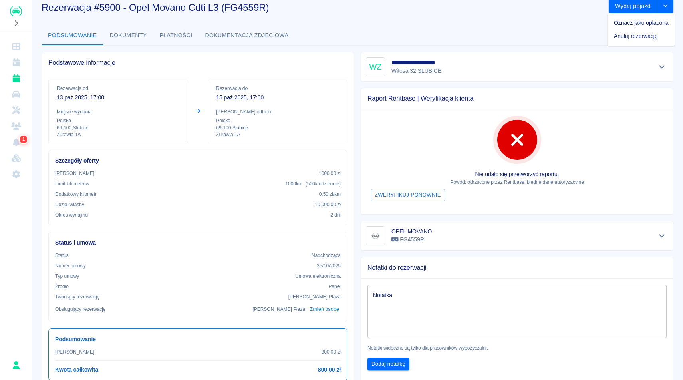
click at [498, 36] on div "Podsumowanie Dokumenty Płatności Dokumentacja zdjęciowa" at bounding box center [358, 35] width 632 height 19
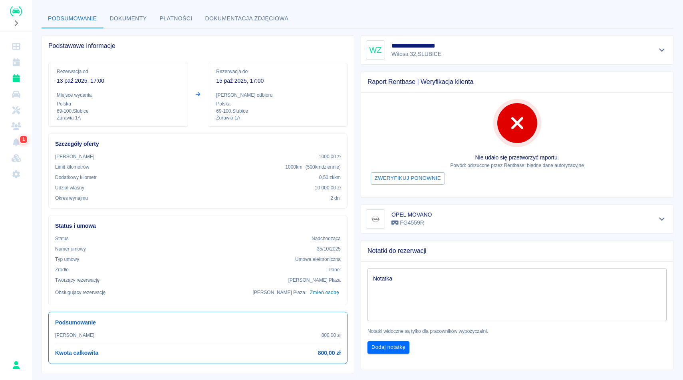
scroll to position [49, 0]
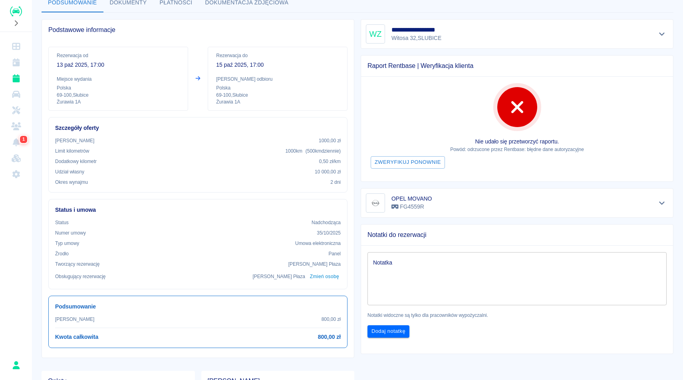
click at [635, 50] on div "Raport Rentbase | Weryfikacja klienta Nie udało się przetworzyć raportu. Powód:…" at bounding box center [513, 115] width 319 height 133
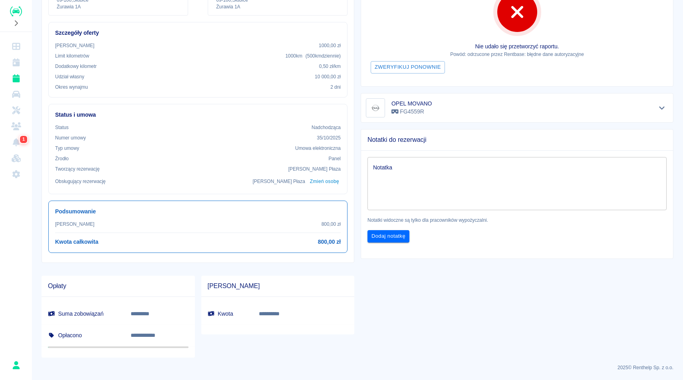
scroll to position [145, 0]
click at [657, 108] on icon "Pokaż szczegóły" at bounding box center [661, 106] width 9 height 7
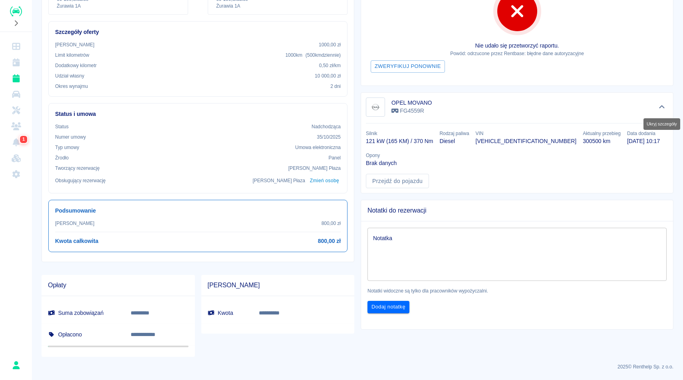
click at [657, 108] on icon "Ukryj szczegóły" at bounding box center [661, 106] width 9 height 7
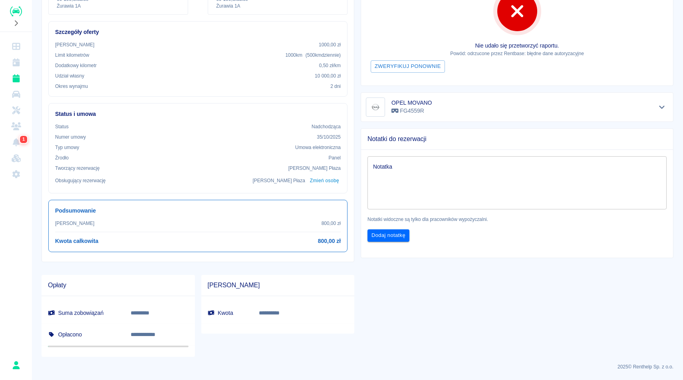
click at [683, 115] on div "**********" at bounding box center [357, 108] width 651 height 498
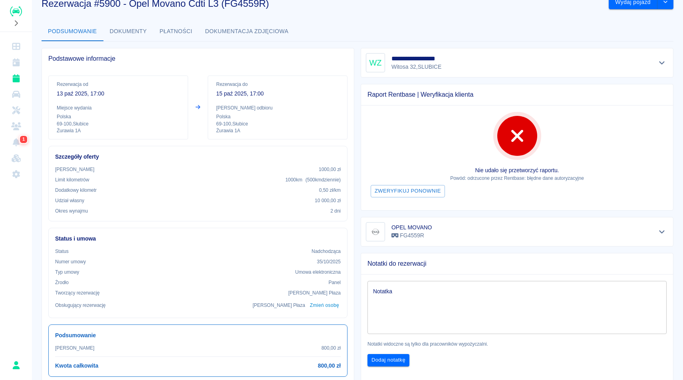
scroll to position [17, 0]
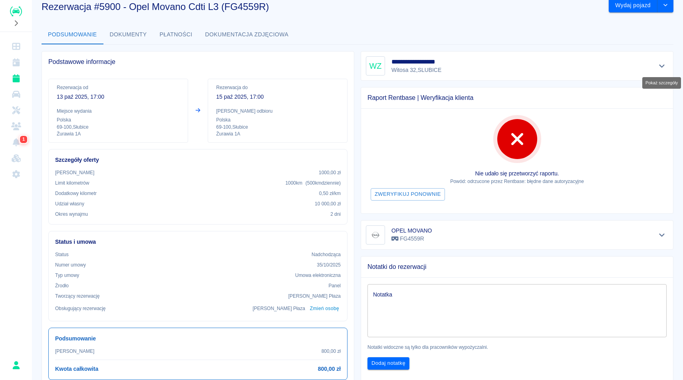
click at [662, 62] on icon "Pokaż szczegóły" at bounding box center [661, 65] width 9 height 7
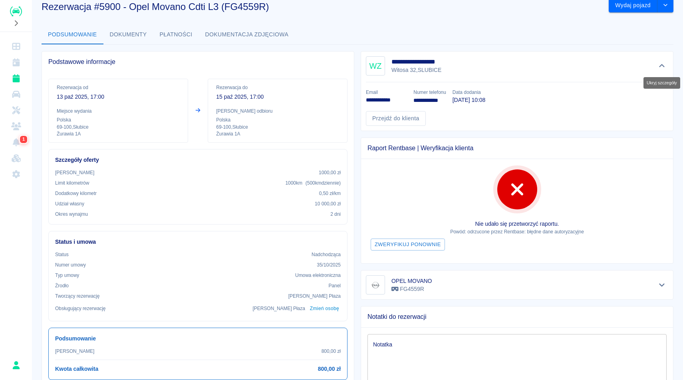
click at [662, 62] on icon "Ukryj szczegóły" at bounding box center [661, 65] width 9 height 7
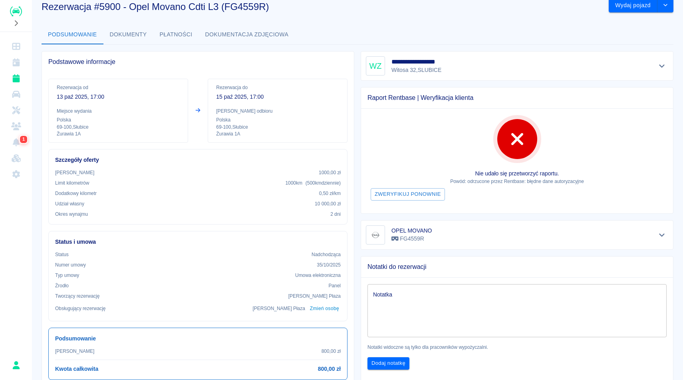
click at [552, 16] on div "**********" at bounding box center [357, 235] width 651 height 498
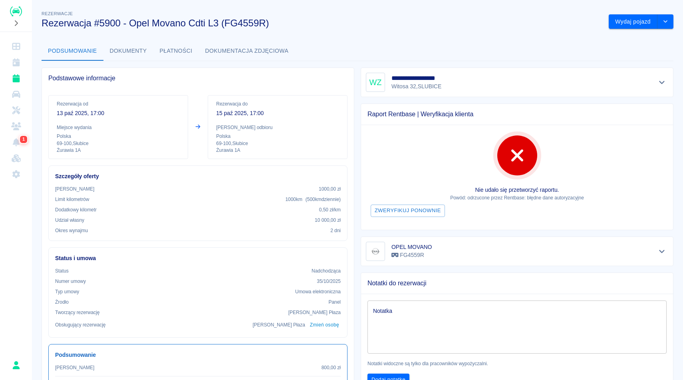
scroll to position [0, 0]
click at [558, 33] on div "**********" at bounding box center [357, 252] width 651 height 498
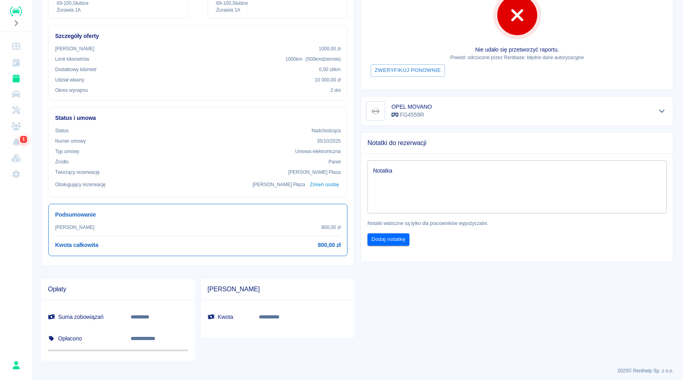
scroll to position [145, 0]
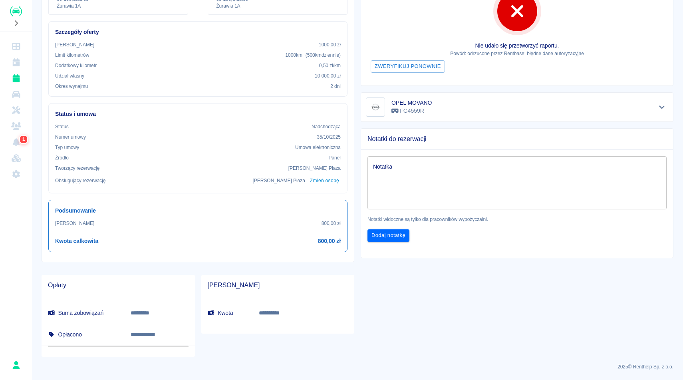
click at [666, 107] on icon "Pokaż szczegóły" at bounding box center [661, 106] width 9 height 7
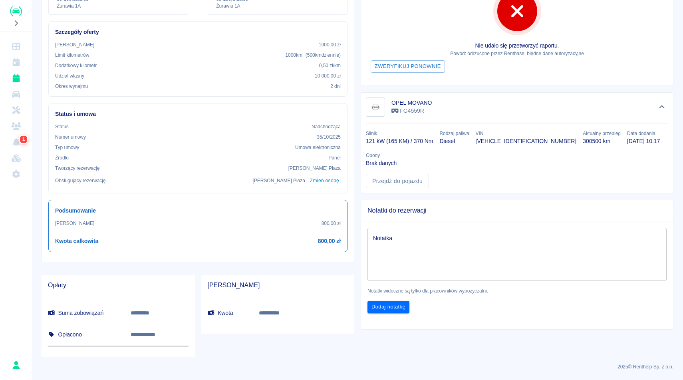
click at [670, 71] on div "Nie udało się przetworzyć raportu. Powód: odrzucone przez Rentbase: błędne dane…" at bounding box center [517, 33] width 312 height 105
click at [659, 107] on icon "Ukryj szczegóły" at bounding box center [661, 106] width 9 height 7
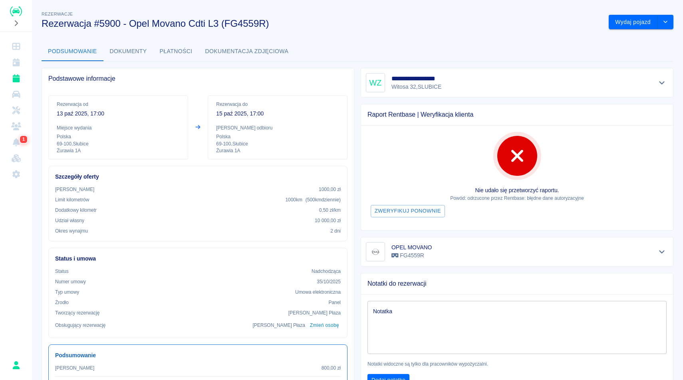
scroll to position [0, 0]
click at [665, 77] on div "**********" at bounding box center [517, 82] width 302 height 19
click at [663, 83] on icon "Pokaż szczegóły" at bounding box center [661, 82] width 9 height 7
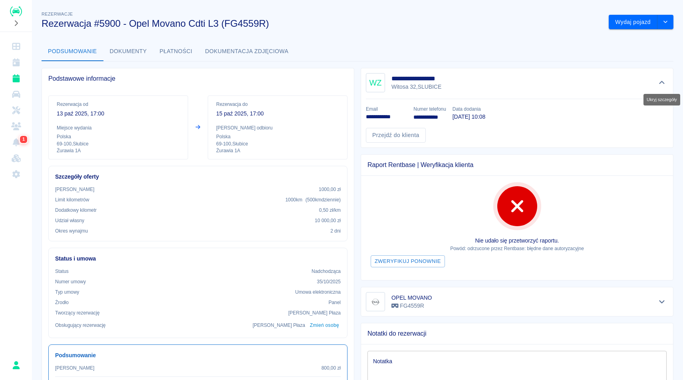
click at [663, 83] on icon "Ukryj szczegóły" at bounding box center [662, 82] width 6 height 3
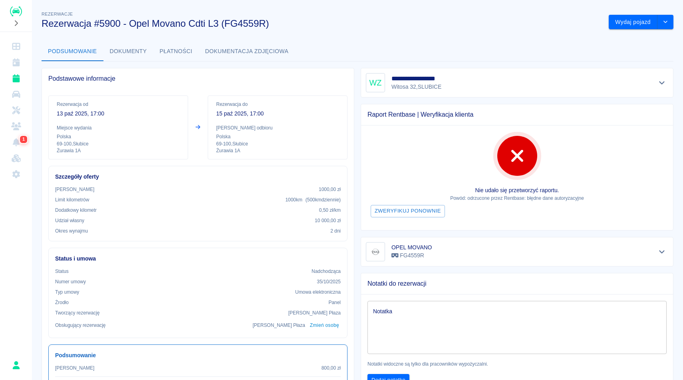
click at [473, 14] on div "Rezerwacje Rezerwacja #5900 - Opel Movano Cdti L3 (FG4559R)" at bounding box center [318, 16] width 567 height 26
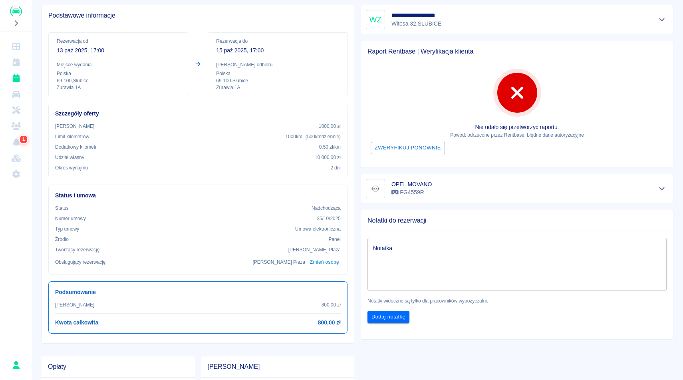
scroll to position [64, 0]
click at [656, 18] on button "Pokaż szczegóły" at bounding box center [661, 18] width 13 height 11
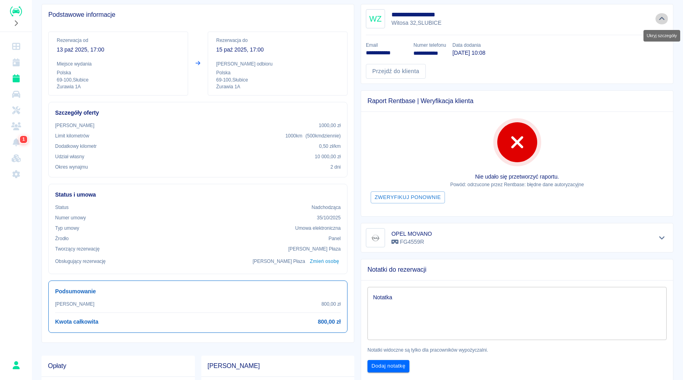
click at [656, 18] on button "Ukryj szczegóły" at bounding box center [661, 18] width 13 height 11
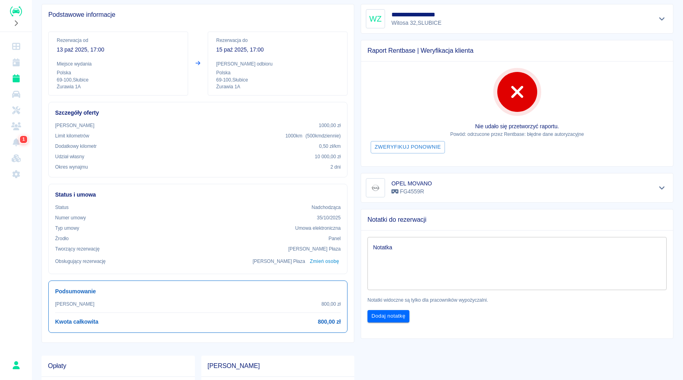
click at [683, 119] on div "**********" at bounding box center [357, 188] width 651 height 498
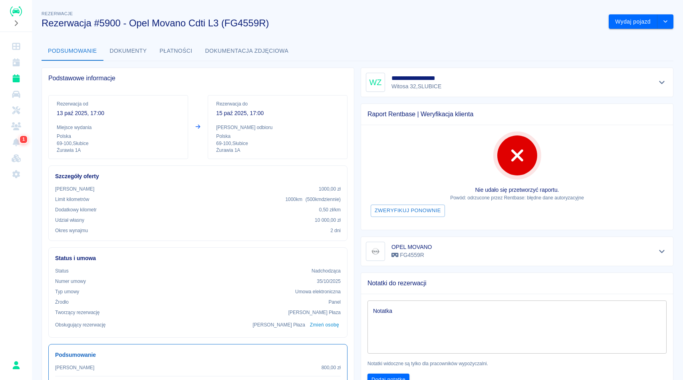
scroll to position [0, 0]
click at [130, 48] on button "Dokumenty" at bounding box center [128, 51] width 50 height 19
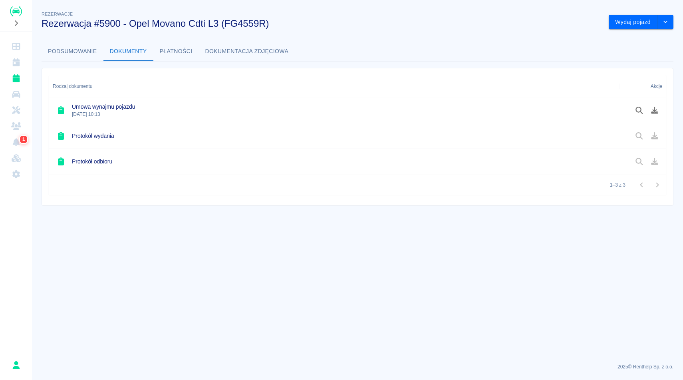
click at [79, 54] on button "Podsumowanie" at bounding box center [73, 51] width 62 height 19
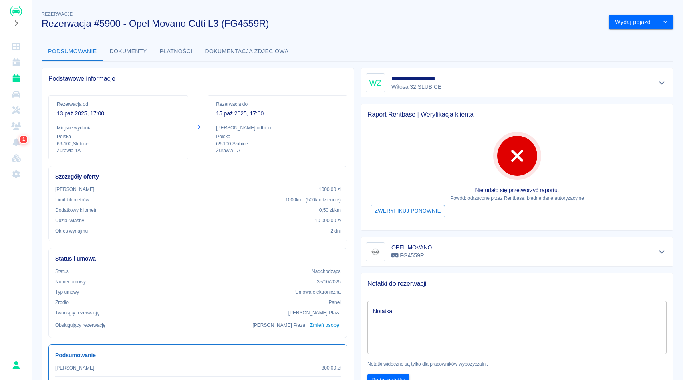
click at [175, 52] on button "Płatności" at bounding box center [176, 51] width 46 height 19
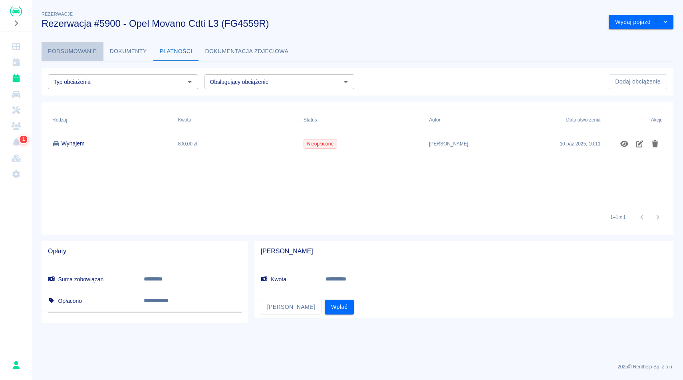
click at [82, 54] on button "Podsumowanie" at bounding box center [73, 51] width 62 height 19
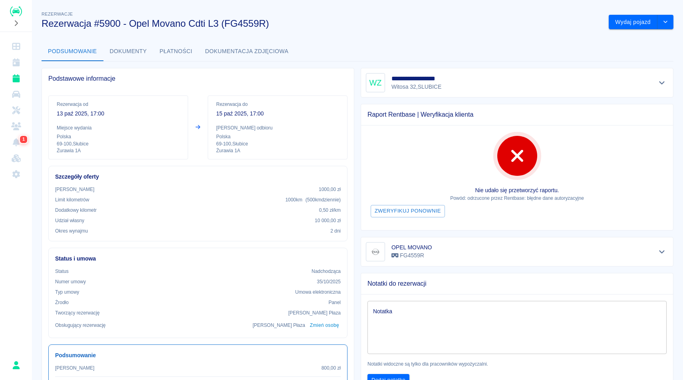
click at [173, 62] on div "Podstawowe informacje Rezerwacja od 13 paź 2025, 17:00 Miejsce wydania Polska 6…" at bounding box center [194, 234] width 319 height 345
click at [173, 53] on button "Płatności" at bounding box center [176, 51] width 46 height 19
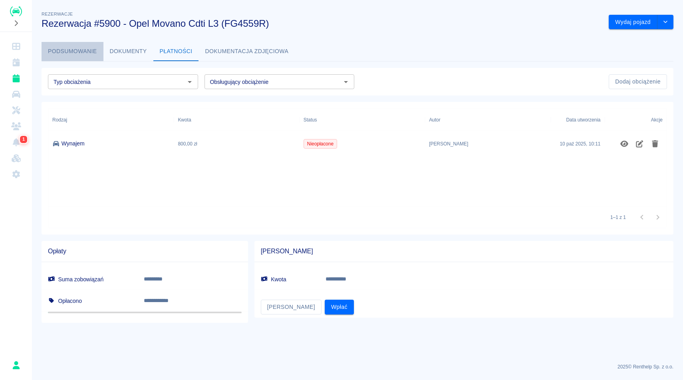
click at [99, 50] on button "Podsumowanie" at bounding box center [73, 51] width 62 height 19
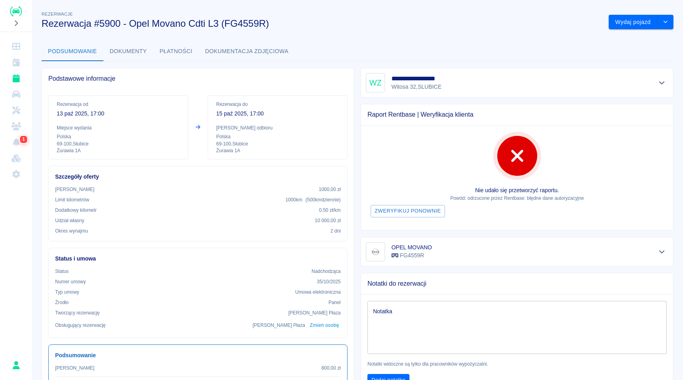
click at [181, 53] on button "Płatności" at bounding box center [176, 51] width 46 height 19
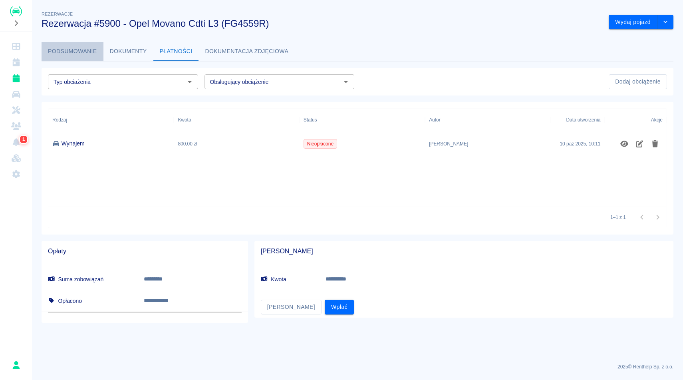
click at [88, 54] on button "Podsumowanie" at bounding box center [73, 51] width 62 height 19
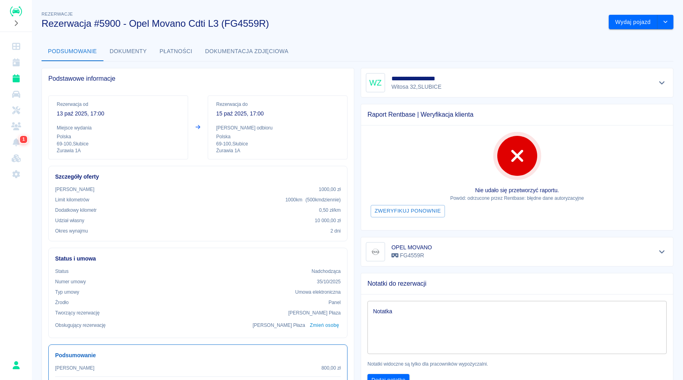
click at [460, 17] on div "Rezerwacje Rezerwacja #5900 - Opel Movano Cdti L3 (FG4559R)" at bounding box center [318, 16] width 567 height 26
click at [201, 109] on div "Rezerwacja od 13 paź 2025, 17:00 Miejsce wydania Polska 69-100 , Słubice Żurawi…" at bounding box center [197, 127] width 299 height 64
click at [669, 21] on button "drop-down" at bounding box center [665, 22] width 16 height 15
click at [454, 45] on div "Podsumowanie Dokumenty Płatności Dokumentacja zdjęciowa" at bounding box center [358, 51] width 632 height 19
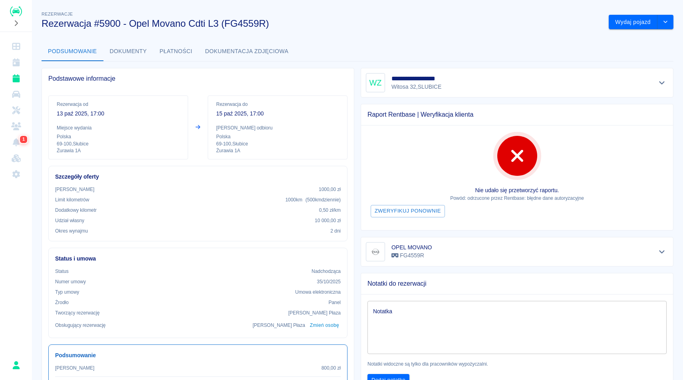
click at [199, 129] on icon at bounding box center [198, 127] width 7 height 6
click at [170, 67] on div "Podstawowe informacje Rezerwacja od 13 paź 2025, 17:00 Miejsce wydania Polska 6…" at bounding box center [194, 234] width 319 height 345
click at [513, 5] on div "Rezerwacje Rezerwacja #5900 - Opel Movano Cdti L3 (FG4559R)" at bounding box center [318, 16] width 567 height 26
click at [511, 29] on h3 "Rezerwacja #5900 - Opel Movano Cdti L3 (FG4559R)" at bounding box center [322, 23] width 561 height 11
click at [667, 23] on icon "drop-down" at bounding box center [665, 21] width 6 height 5
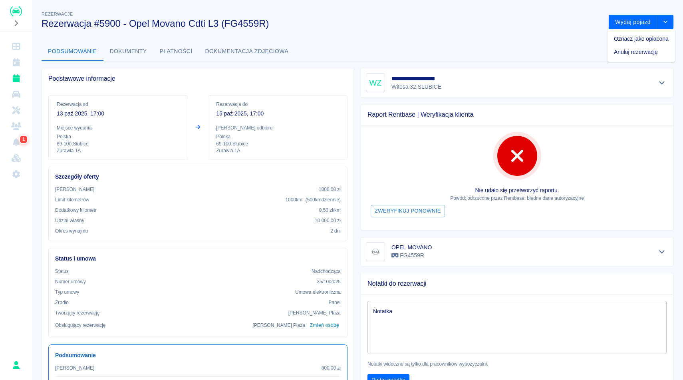
click at [486, 58] on div "Podsumowanie Dokumenty Płatności Dokumentacja zdjęciowa" at bounding box center [358, 51] width 632 height 19
click at [142, 49] on button "Dokumenty" at bounding box center [128, 51] width 50 height 19
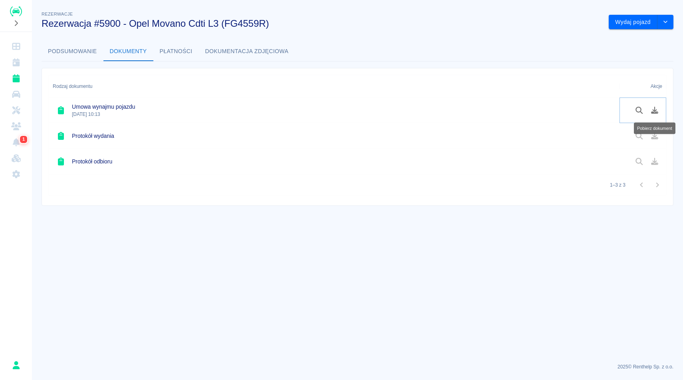
click at [653, 113] on icon "Pobierz dokument" at bounding box center [654, 110] width 7 height 7
click at [87, 53] on button "Podsumowanie" at bounding box center [73, 51] width 62 height 19
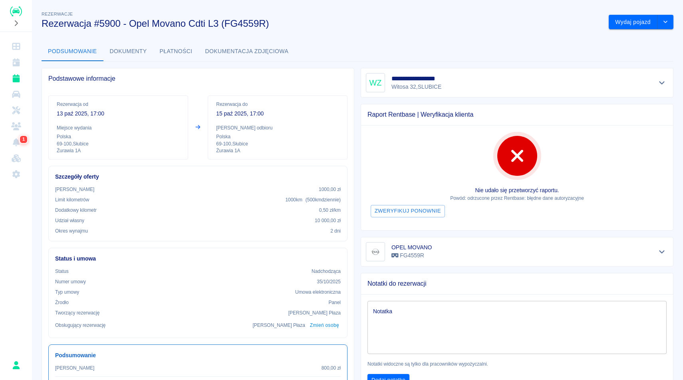
click at [375, 7] on div "Rezerwacje Rezerwacja #5900 - Opel Movano Cdti L3 (FG4559R)" at bounding box center [318, 16] width 567 height 26
click at [430, 34] on div "**********" at bounding box center [357, 252] width 651 height 498
click at [664, 84] on icon "Pokaż szczegóły" at bounding box center [661, 82] width 9 height 7
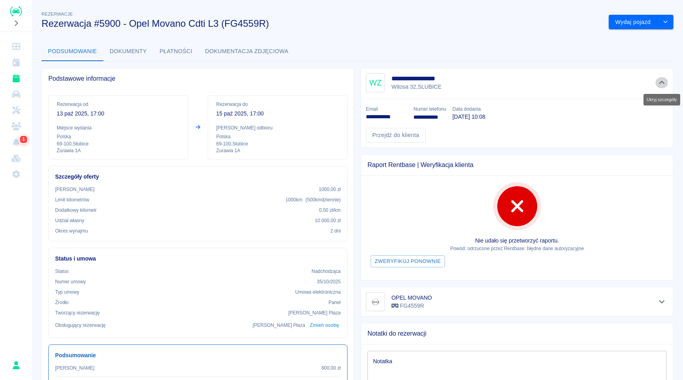
click at [664, 84] on icon "Ukryj szczegóły" at bounding box center [661, 82] width 9 height 7
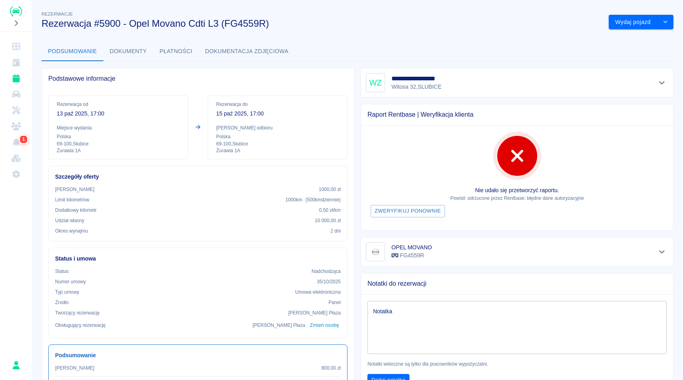
click at [466, 25] on h3 "Rezerwacja #5900 - Opel Movano Cdti L3 (FG4559R)" at bounding box center [322, 23] width 561 height 11
click at [414, 16] on div "Rezerwacje Rezerwacja #5900 - Opel Movano Cdti L3 (FG4559R)" at bounding box center [318, 16] width 567 height 26
click at [409, 36] on div "**********" at bounding box center [357, 252] width 651 height 498
